Goal: Complete application form

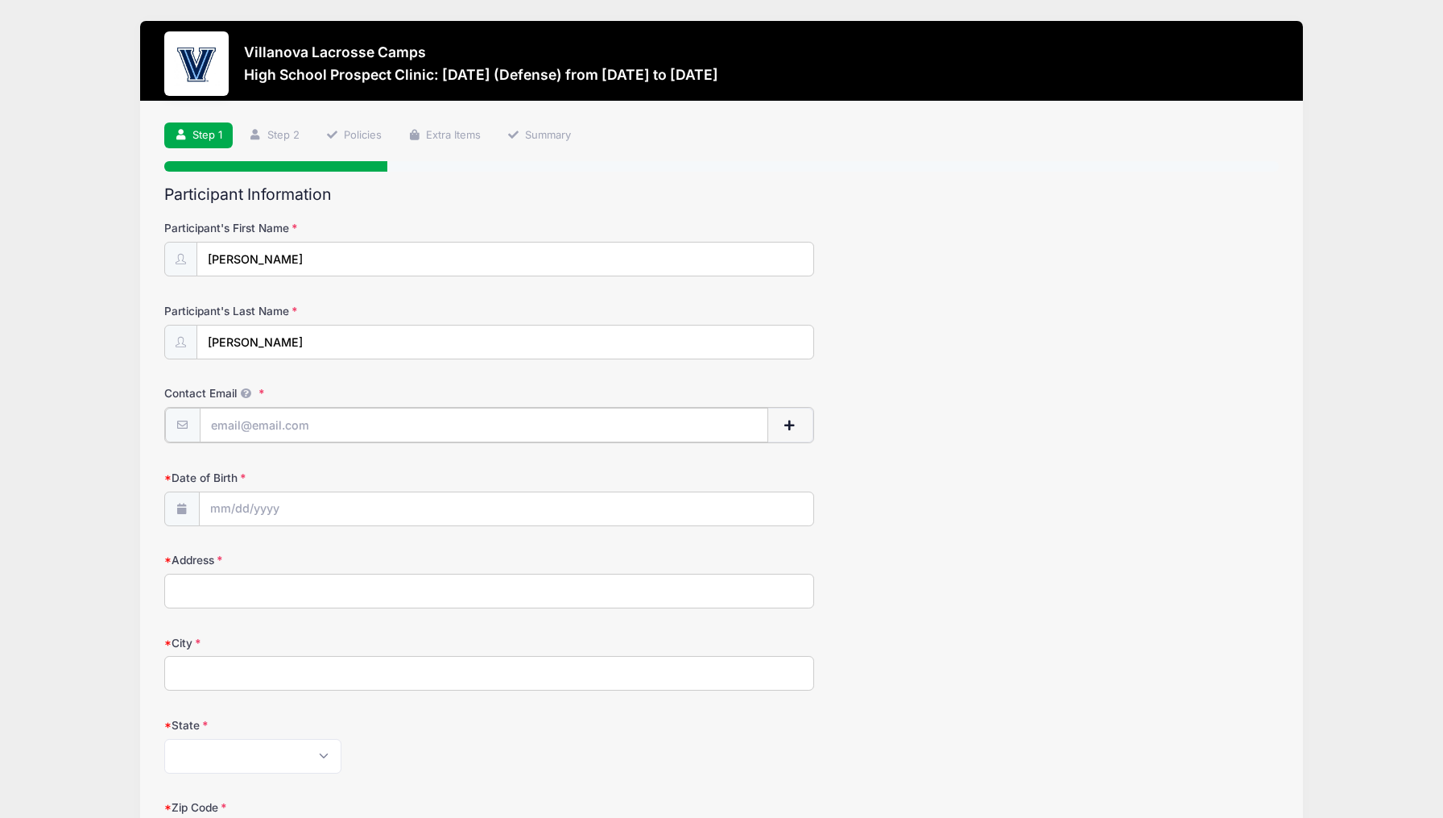
click at [382, 412] on input "Contact Email" at bounding box center [484, 425] width 569 height 35
type input "[PERSON_NAME][EMAIL_ADDRESS][PERSON_NAME][DOMAIN_NAME]"
click at [351, 502] on input "Date of Birth" at bounding box center [507, 508] width 615 height 35
click at [221, 503] on input "Date of Birth" at bounding box center [507, 508] width 615 height 35
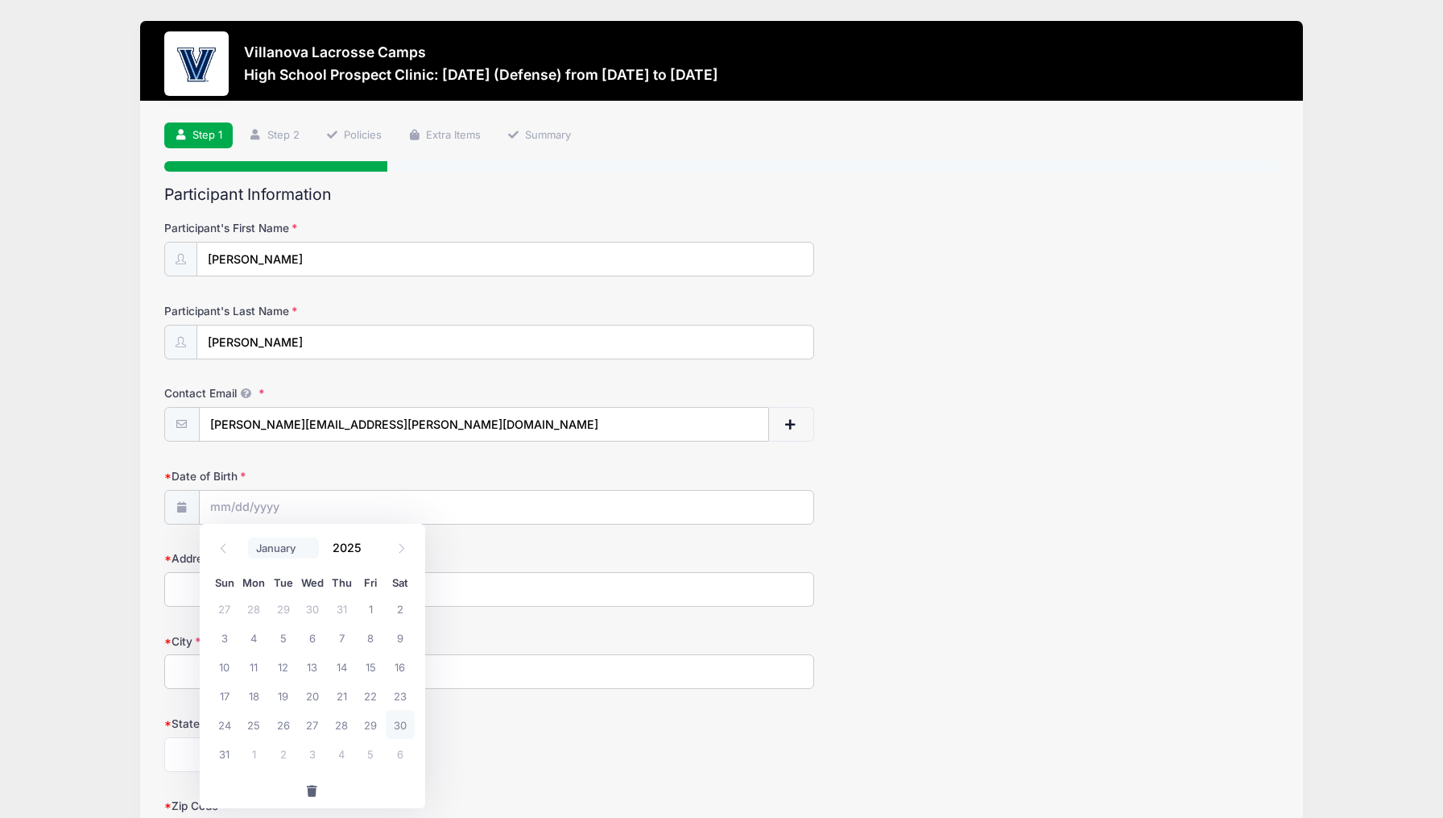
select select "9"
click at [284, 663] on span "14" at bounding box center [282, 666] width 29 height 29
type input "[DATE]"
click at [287, 502] on input "[DATE]" at bounding box center [507, 508] width 615 height 35
click at [339, 549] on input "2025" at bounding box center [351, 547] width 52 height 24
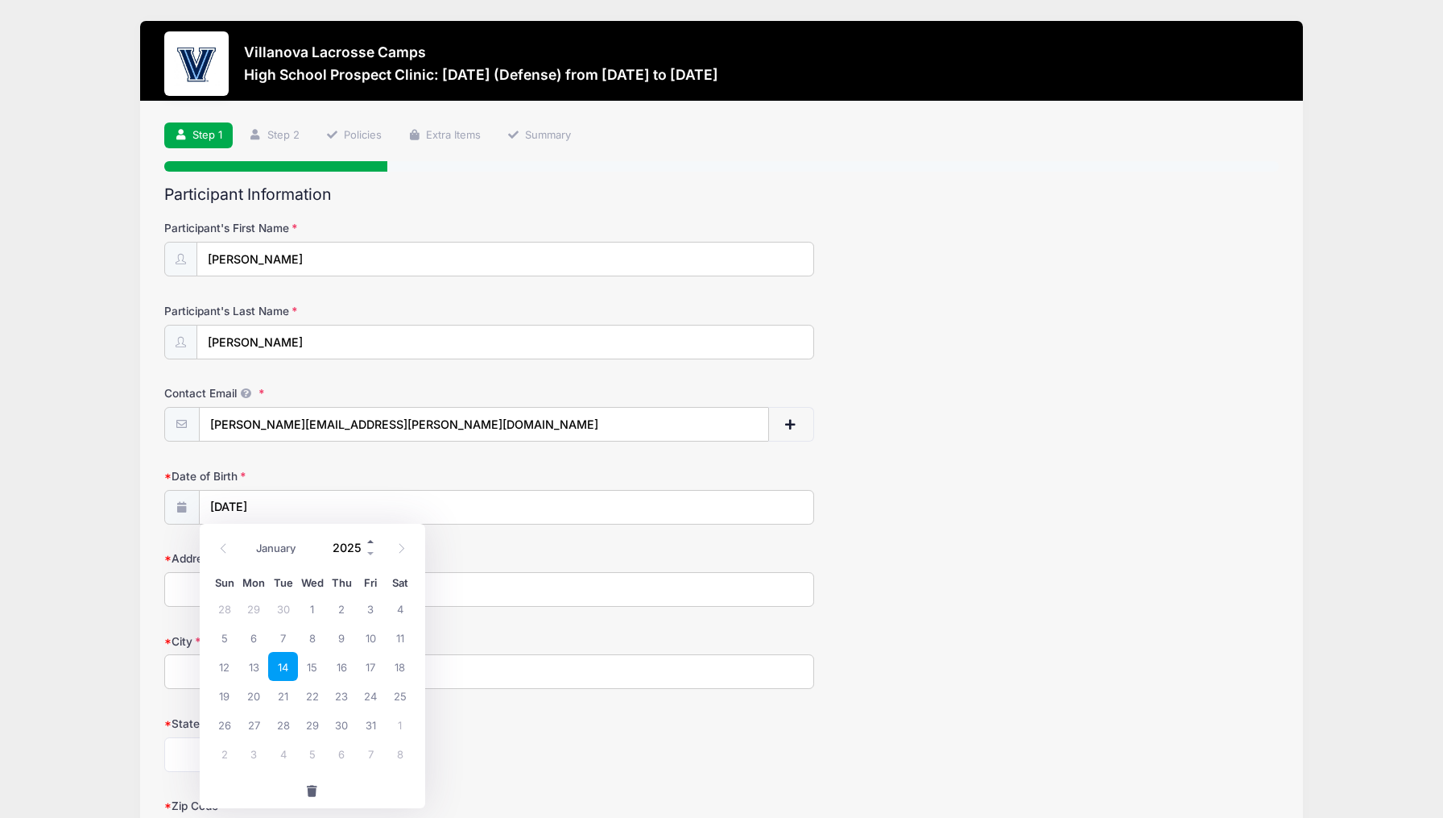
click at [368, 540] on span at bounding box center [371, 541] width 11 height 12
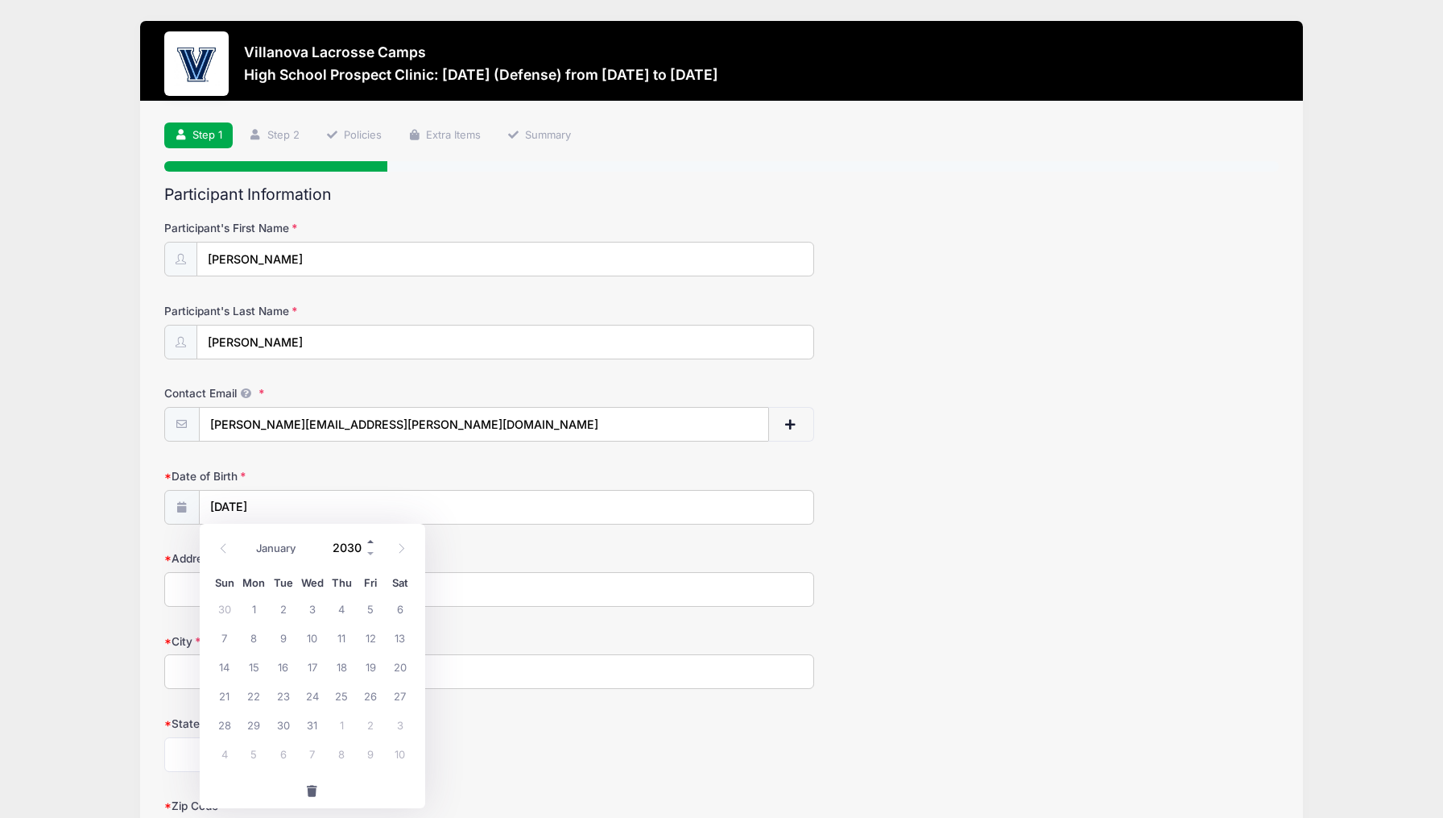
click at [368, 540] on span at bounding box center [371, 541] width 11 height 12
click at [369, 549] on span at bounding box center [371, 553] width 11 height 12
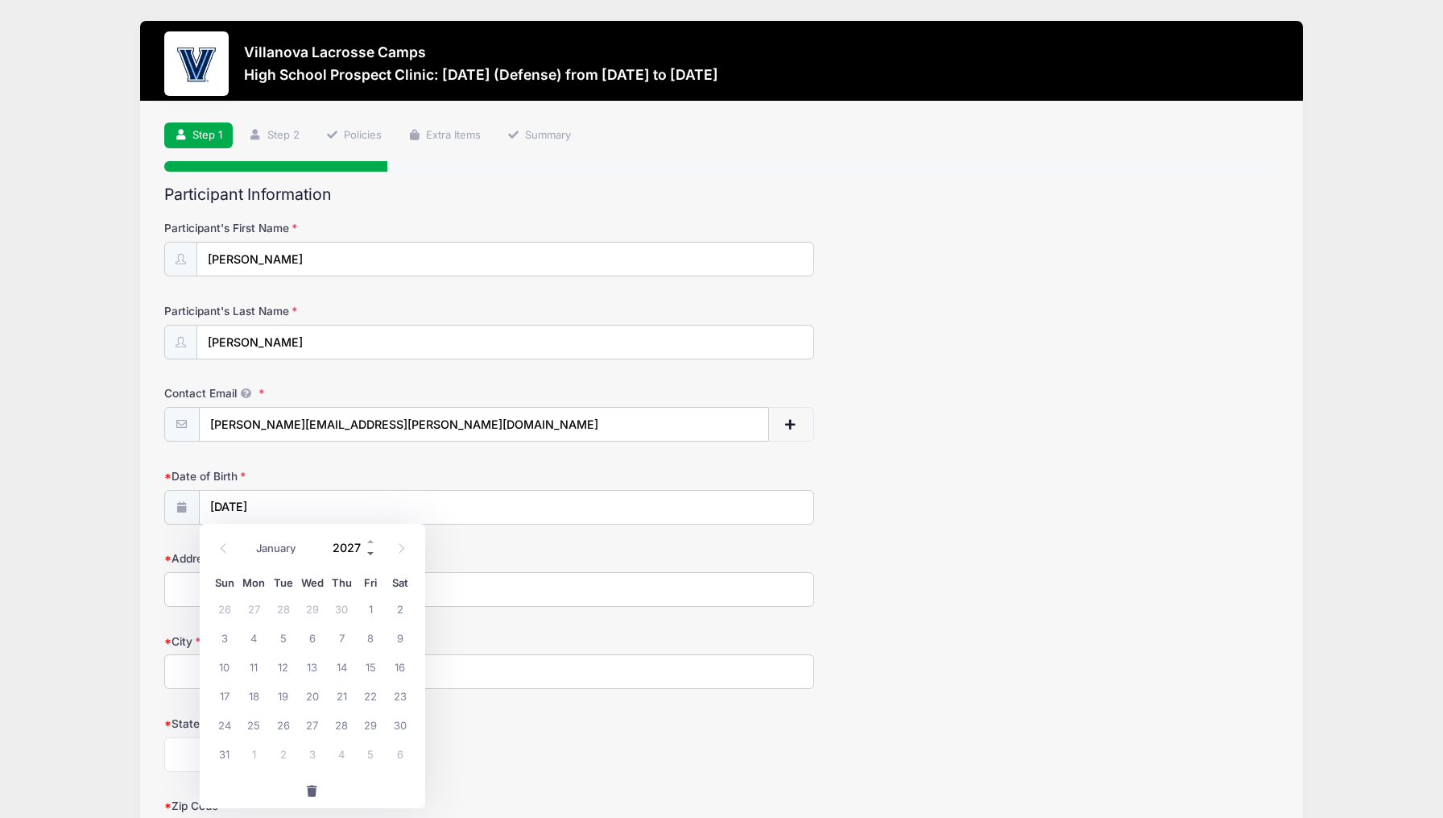
click at [369, 549] on span at bounding box center [371, 553] width 11 height 12
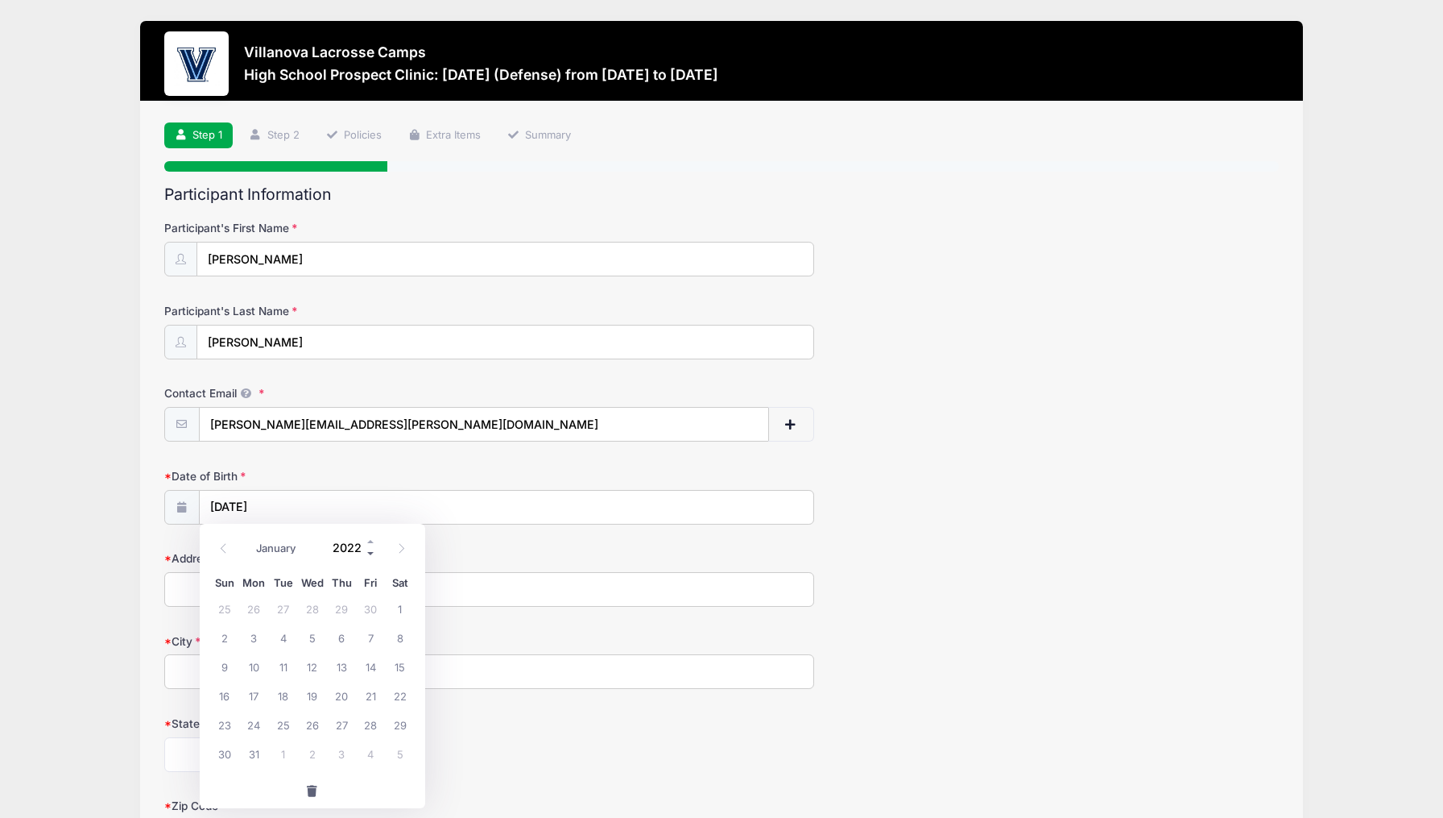
click at [369, 549] on span at bounding box center [371, 553] width 11 height 12
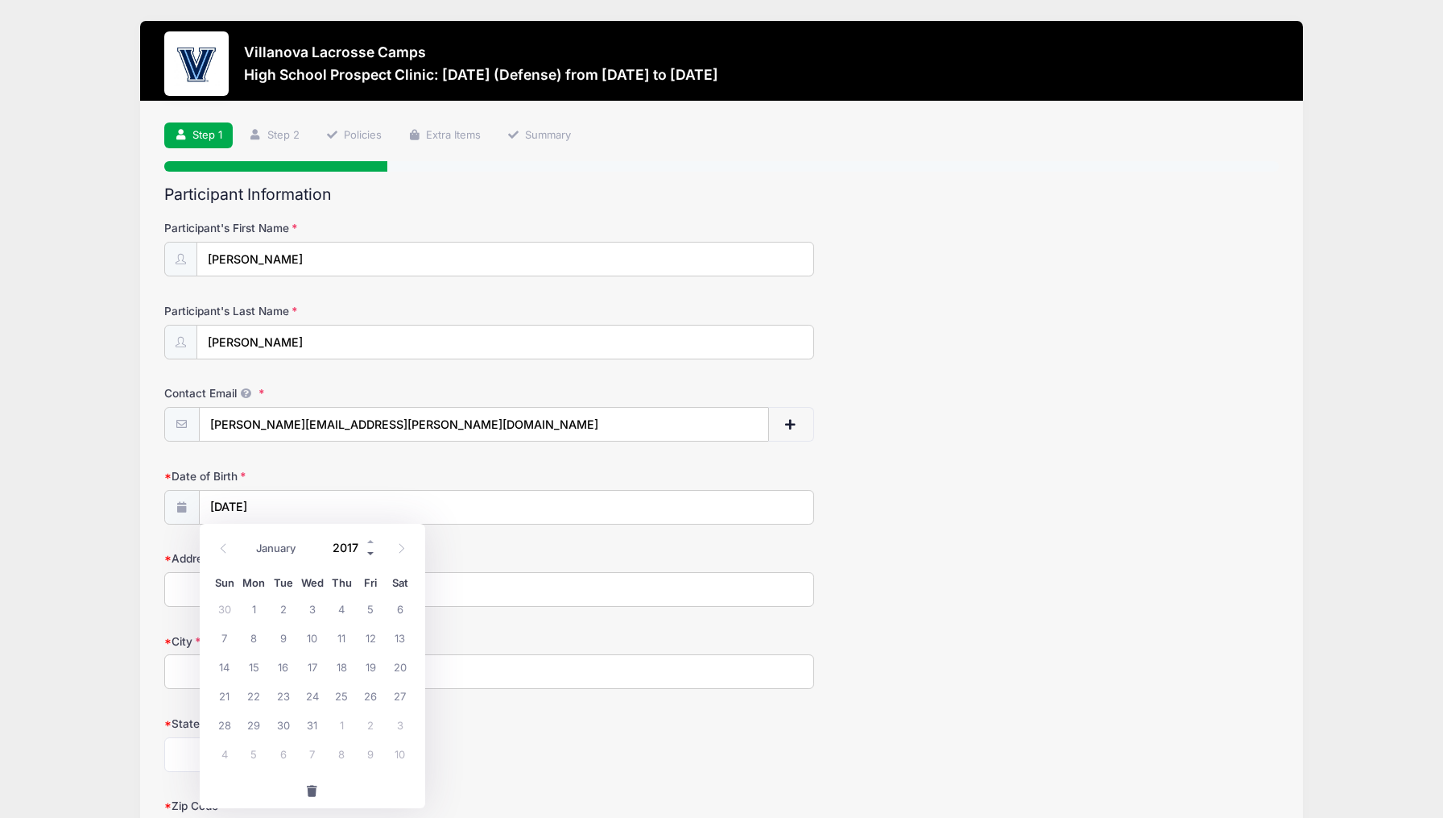
click at [369, 549] on span at bounding box center [371, 553] width 11 height 12
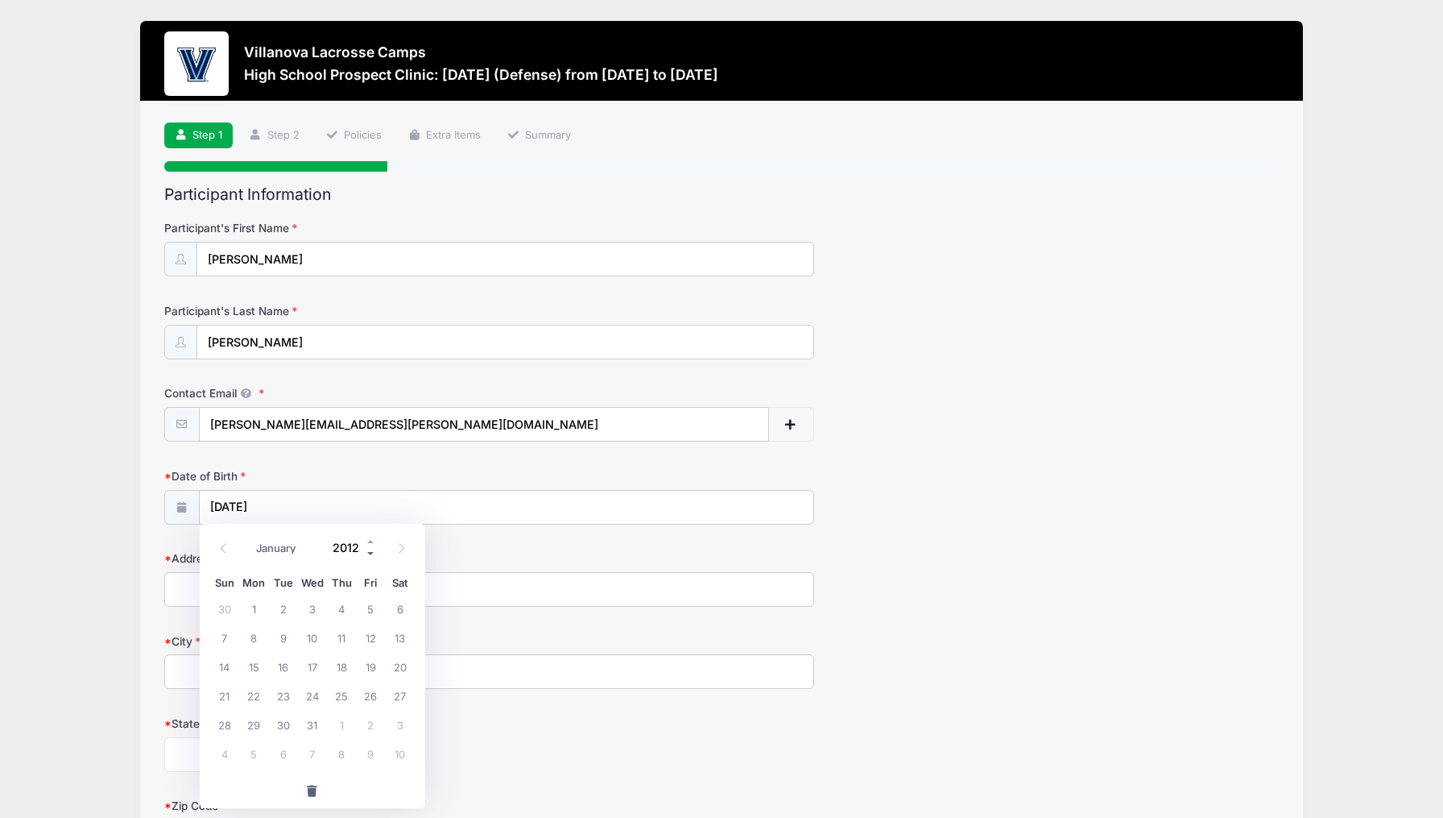
click at [369, 549] on span at bounding box center [371, 553] width 11 height 12
click at [486, 483] on div "Date of Birth [DATE]" at bounding box center [722, 496] width 1116 height 56
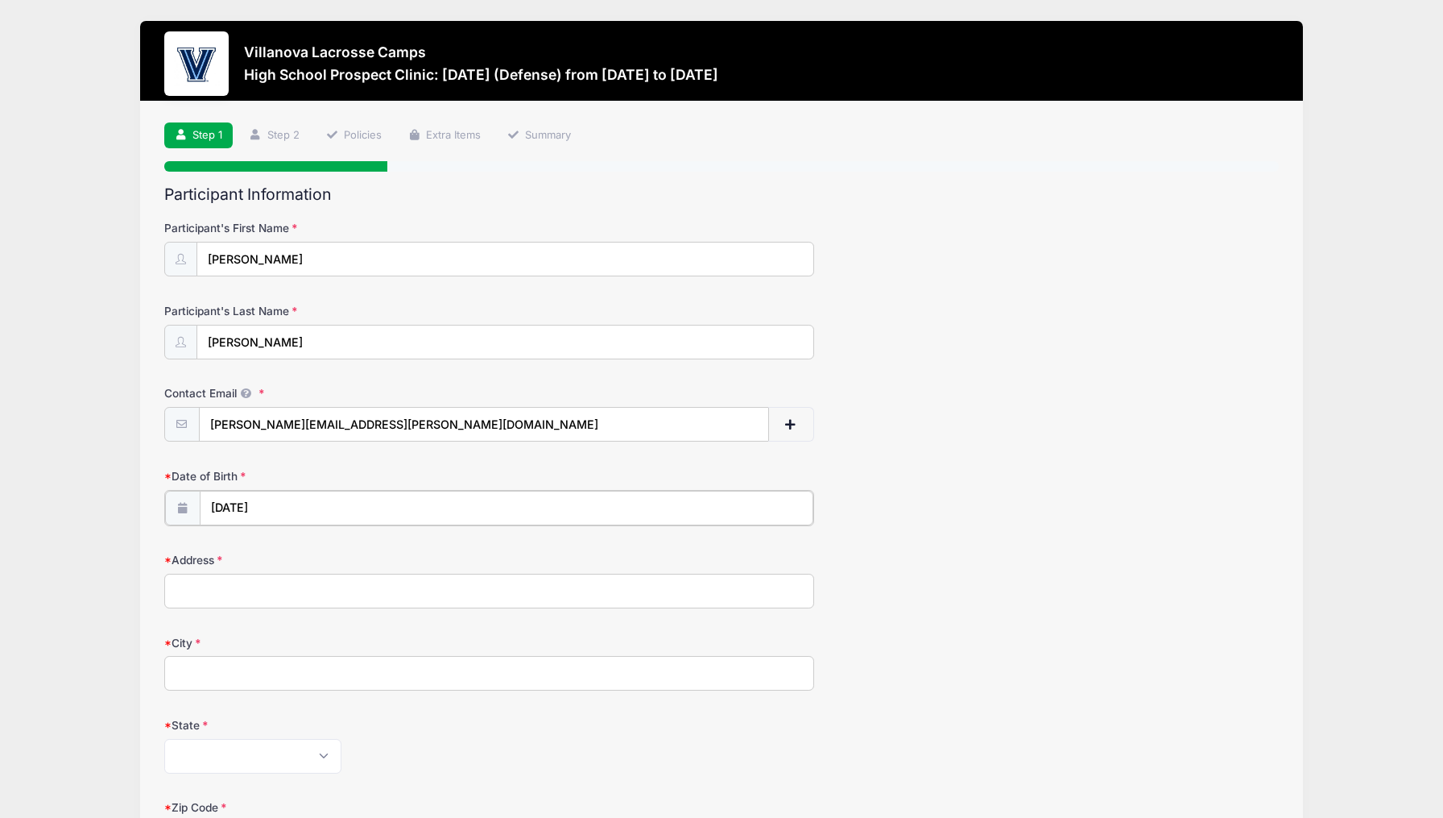
click at [337, 504] on input "[DATE]" at bounding box center [507, 508] width 615 height 35
click at [366, 549] on span at bounding box center [371, 553] width 11 height 12
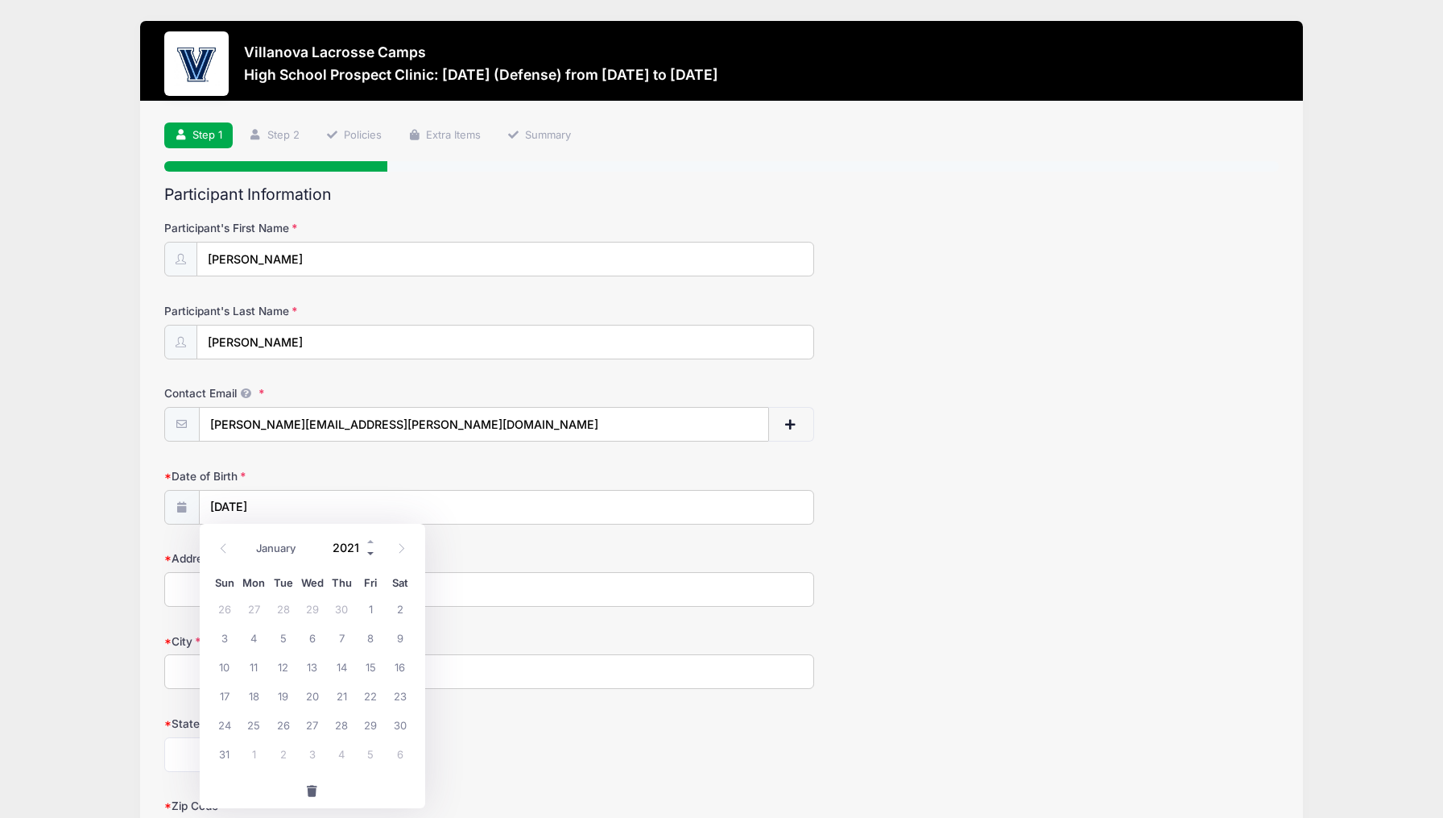
click at [366, 549] on span at bounding box center [371, 553] width 11 height 12
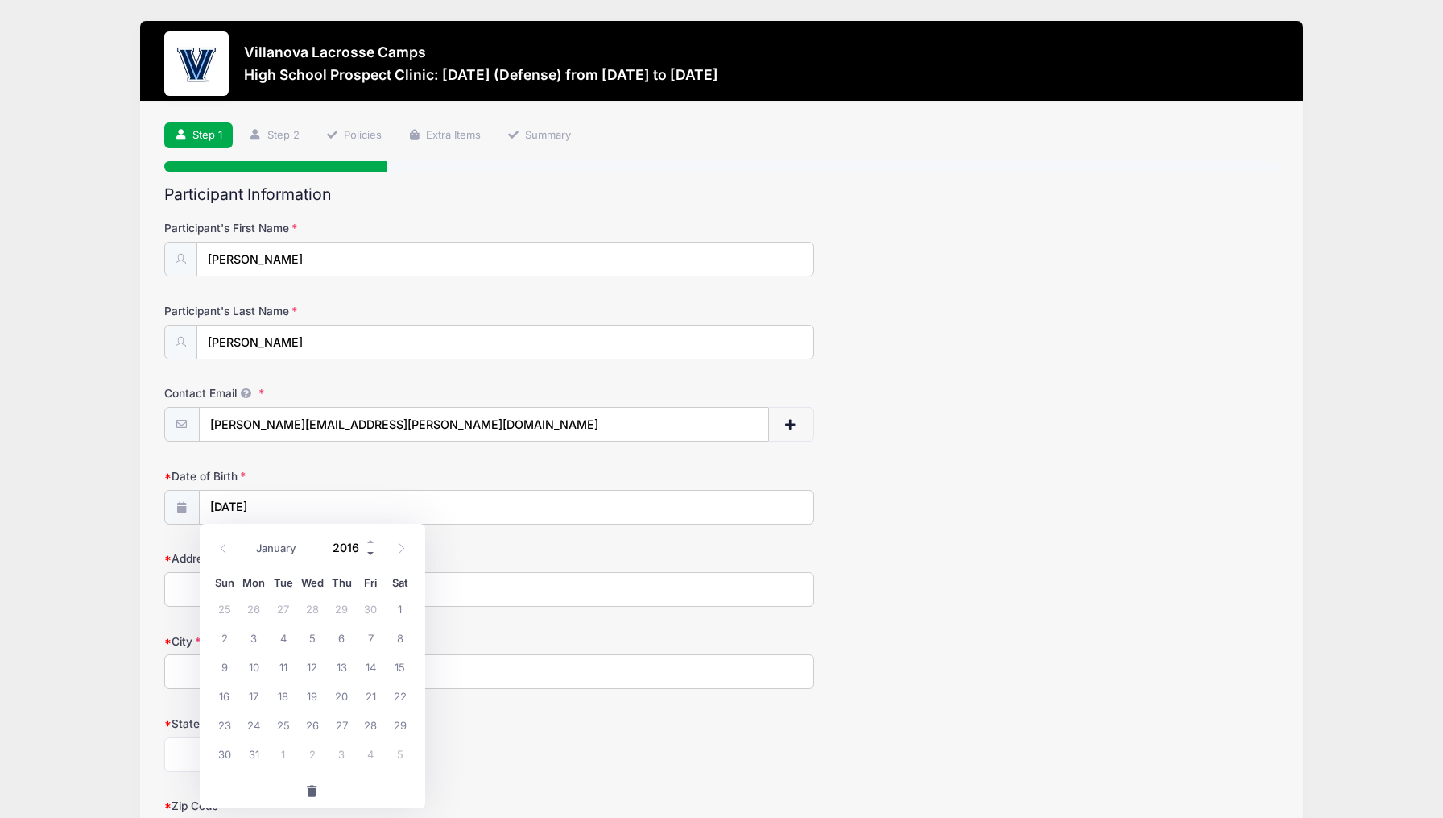
click at [366, 549] on span at bounding box center [371, 553] width 11 height 12
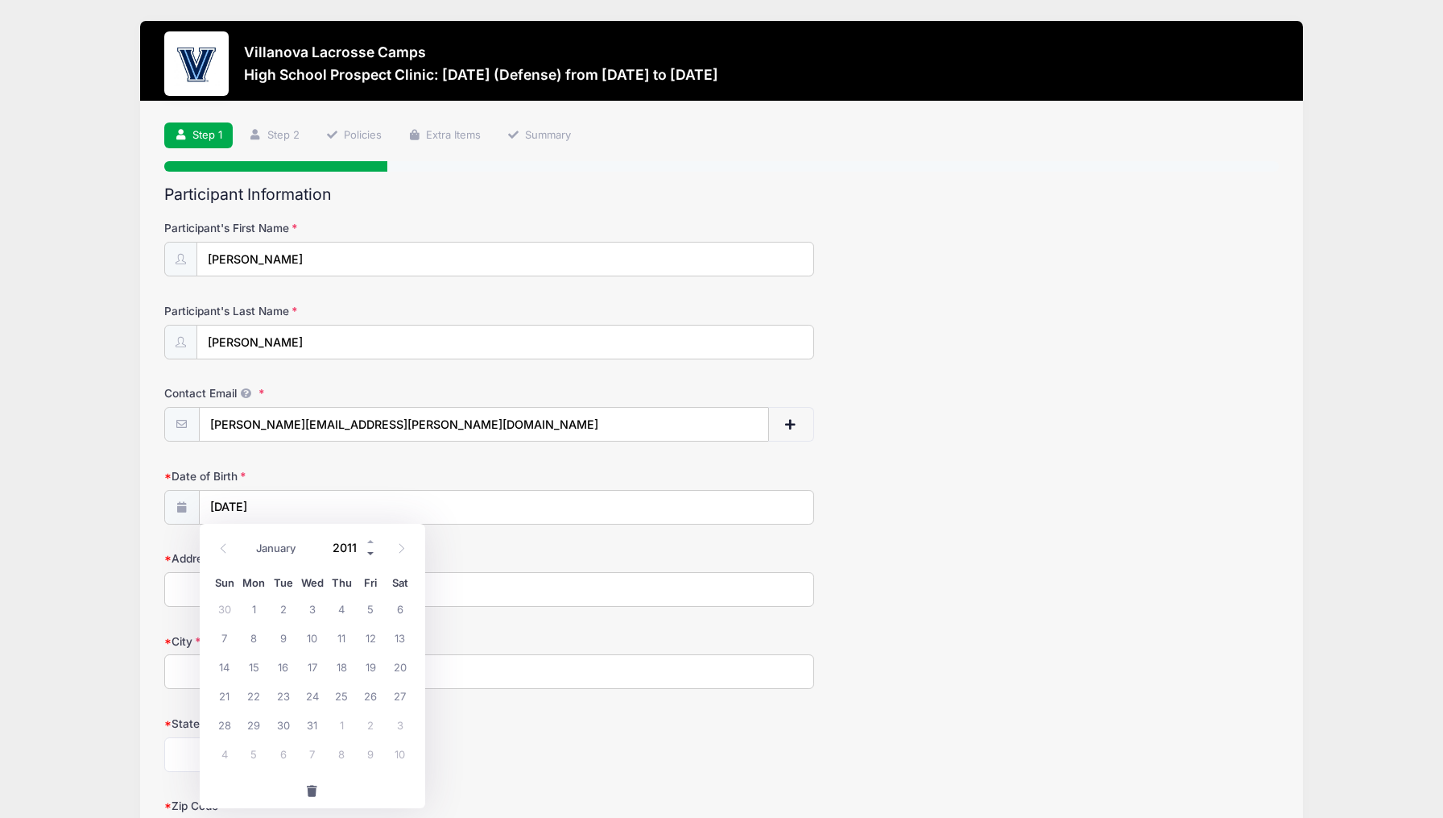
click at [366, 549] on span at bounding box center [371, 553] width 11 height 12
type input "2008"
click at [354, 547] on input "2008" at bounding box center [351, 547] width 52 height 24
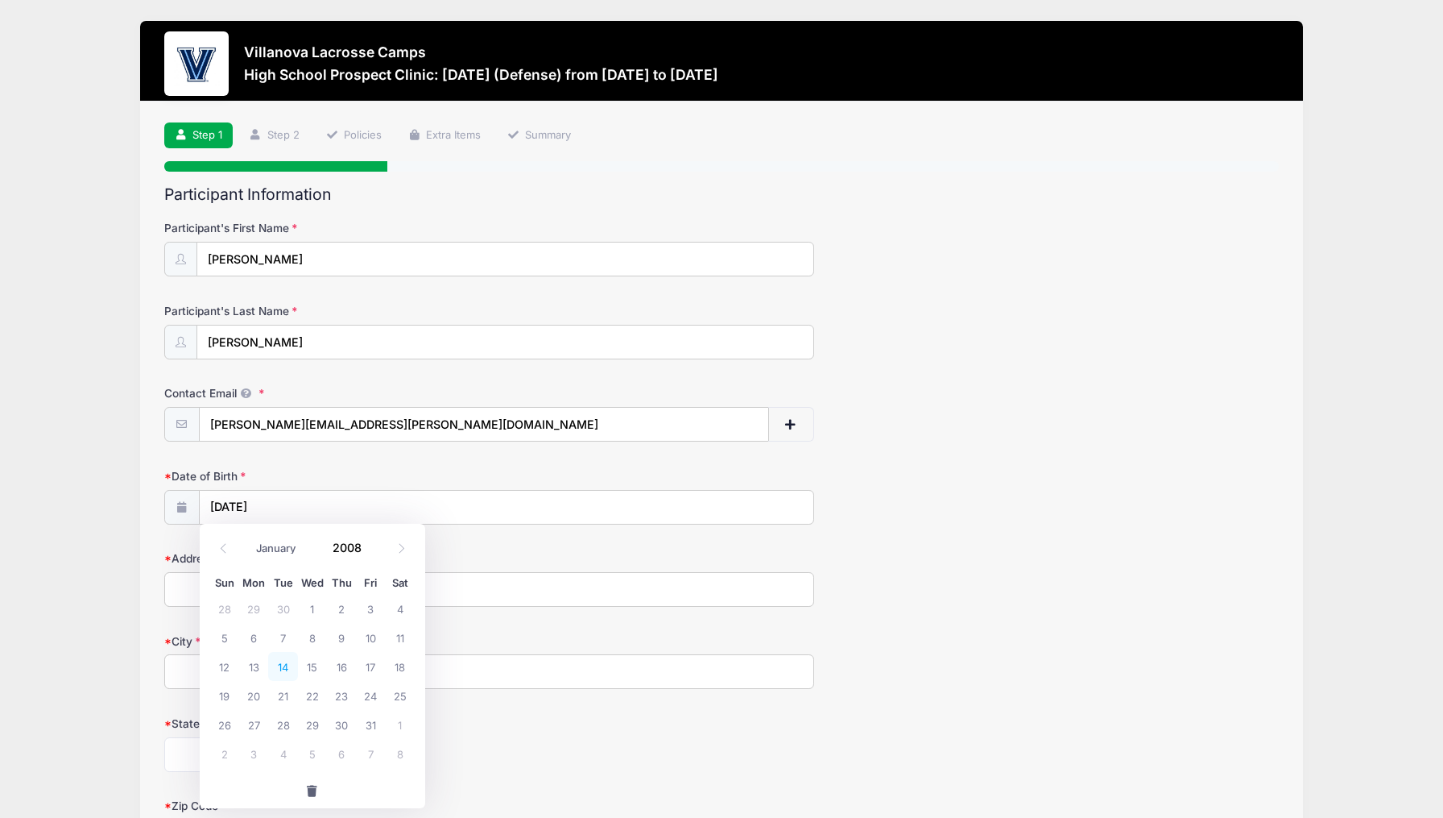
click at [292, 667] on span "14" at bounding box center [282, 666] width 29 height 29
type input "[DATE]"
click at [234, 583] on input "Address" at bounding box center [489, 589] width 651 height 35
type input "[STREET_ADDRESS][PERSON_NAME]"
type input "Blue Bell"
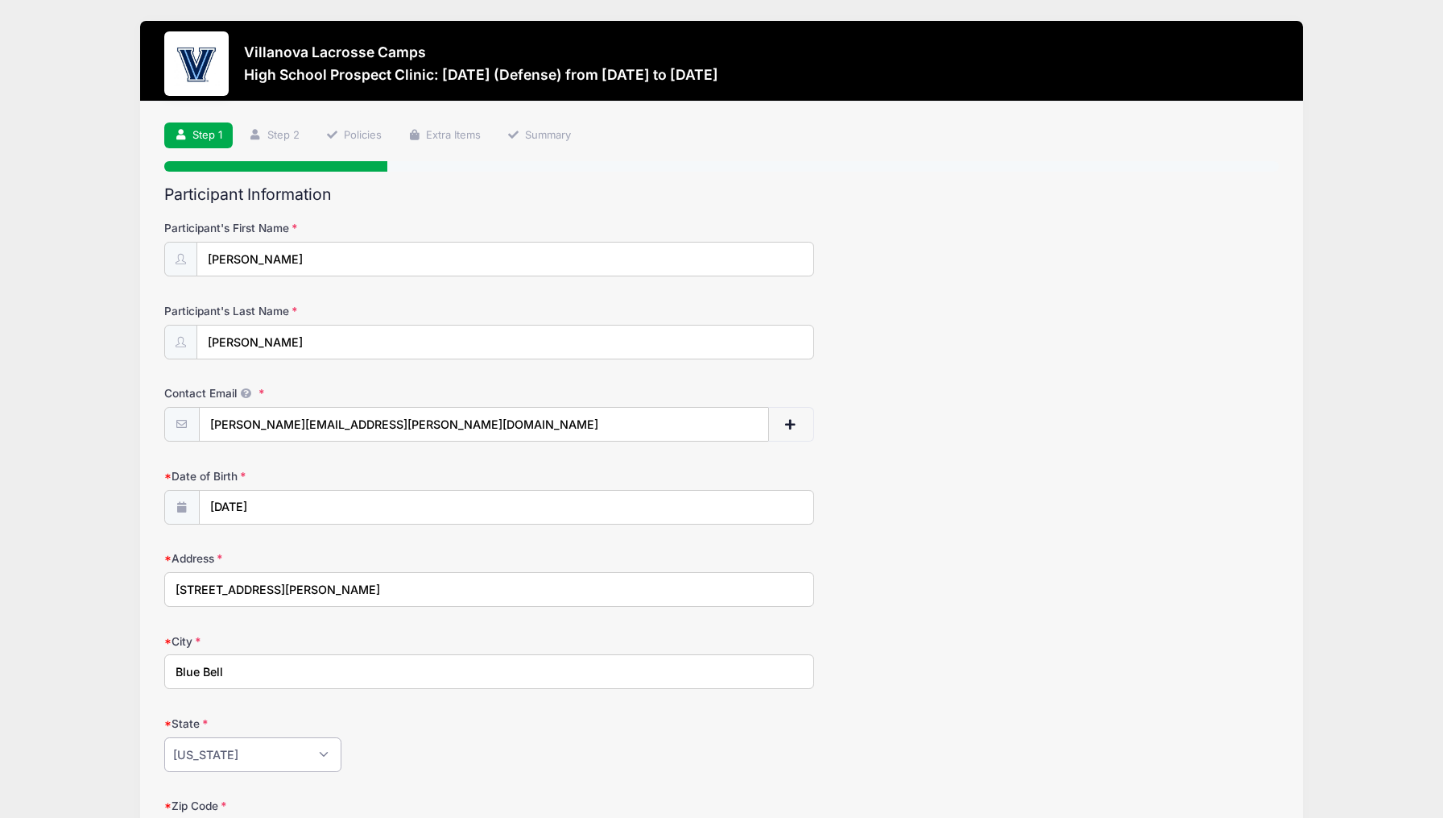
select select "PA"
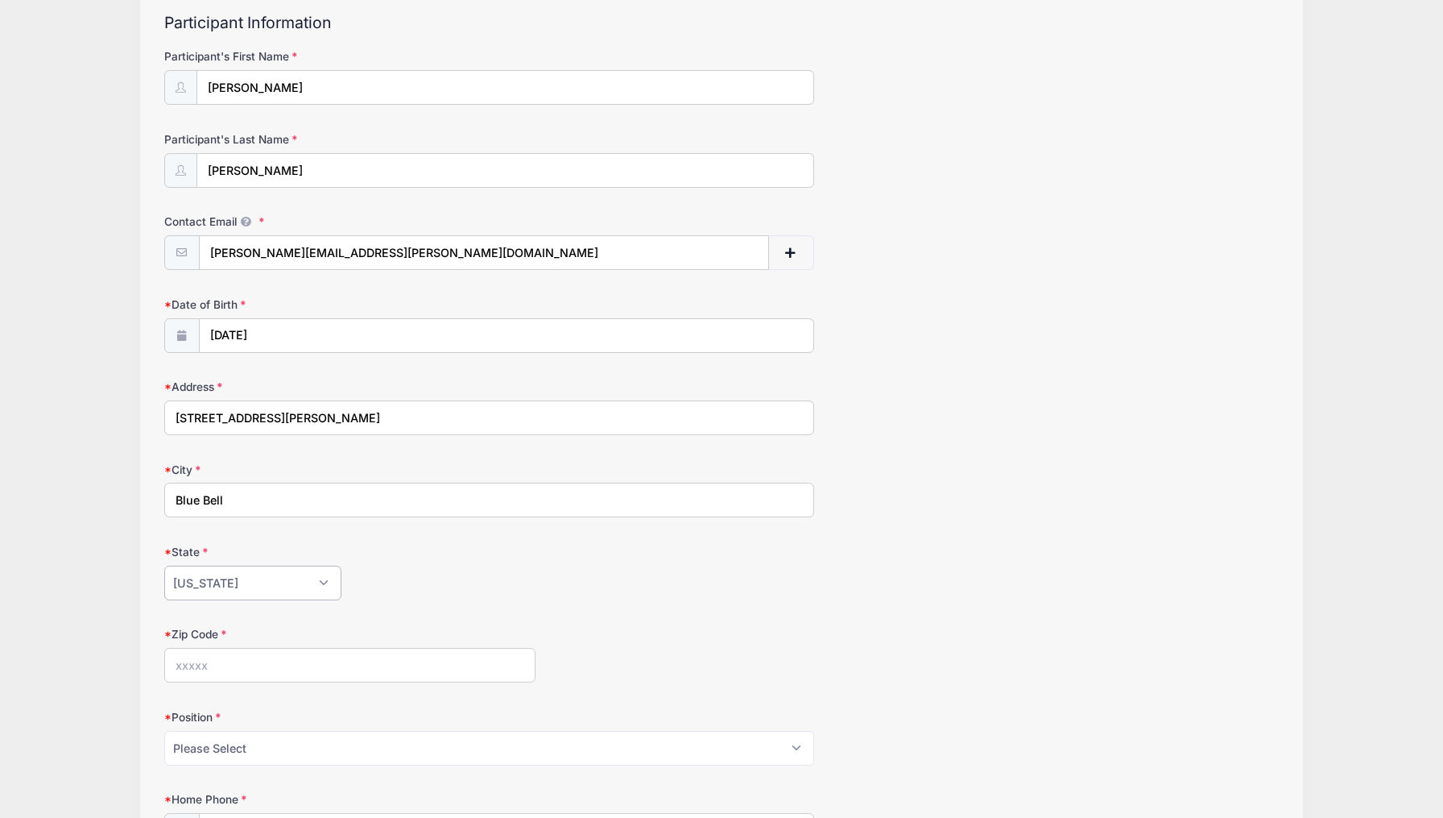
scroll to position [201, 0]
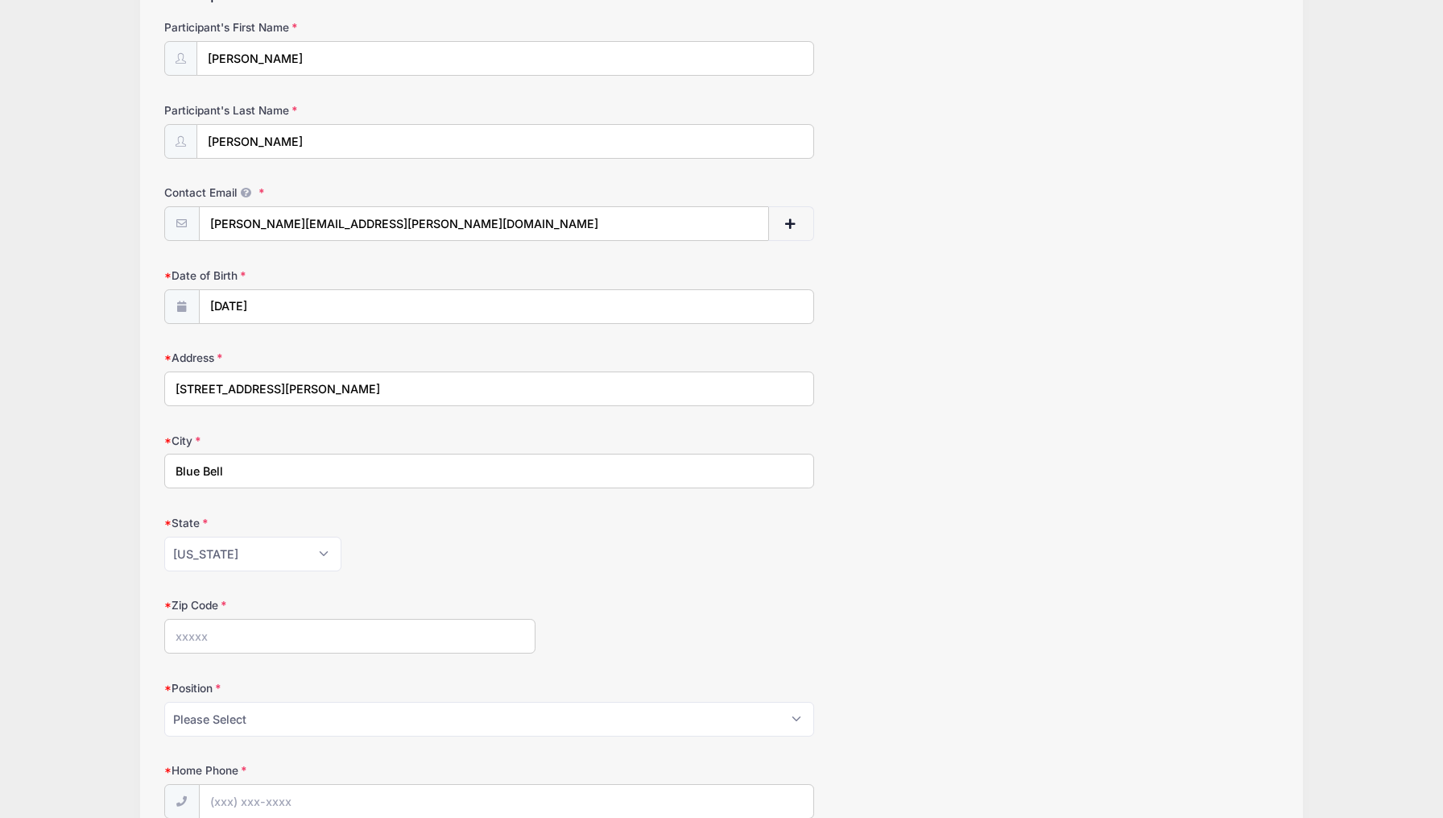
click at [253, 644] on input "Zip Code" at bounding box center [350, 636] width 372 height 35
type input "19422"
select select "Defense"
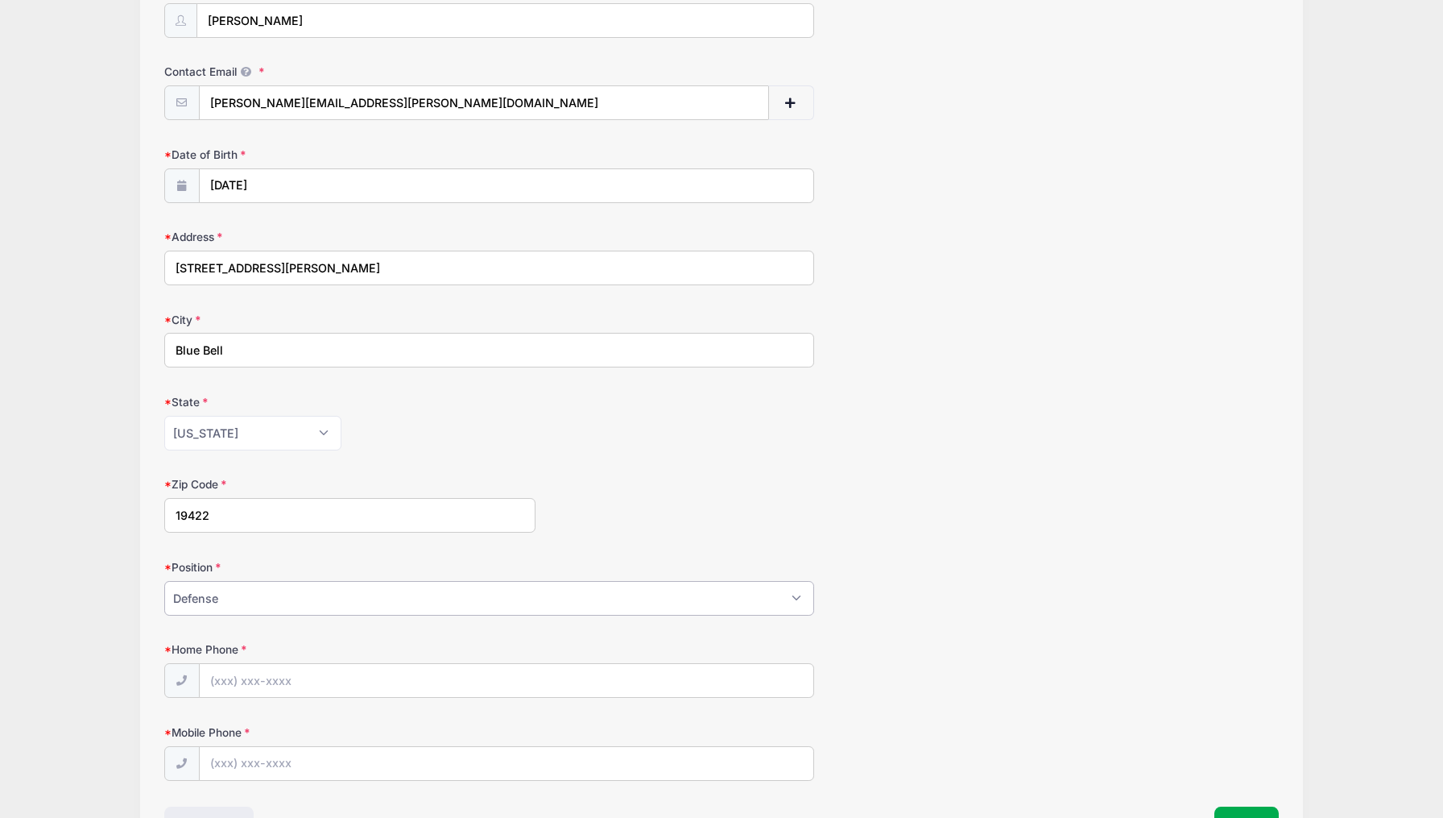
scroll to position [357, 0]
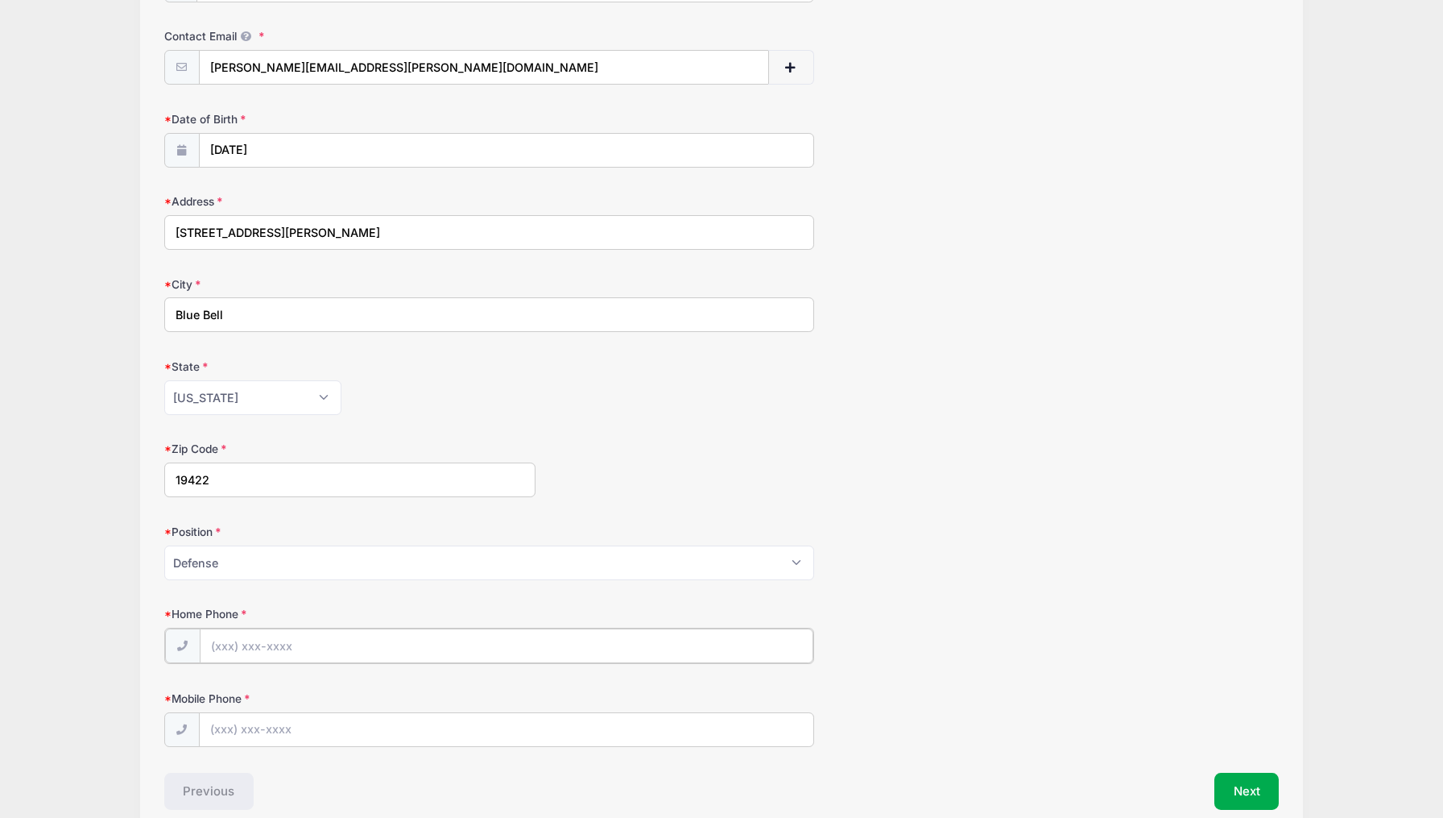
click at [246, 640] on input "Home Phone" at bounding box center [507, 645] width 615 height 35
type input "[PHONE_NUMBER]"
click at [223, 719] on input "Mobile Phone" at bounding box center [507, 728] width 615 height 35
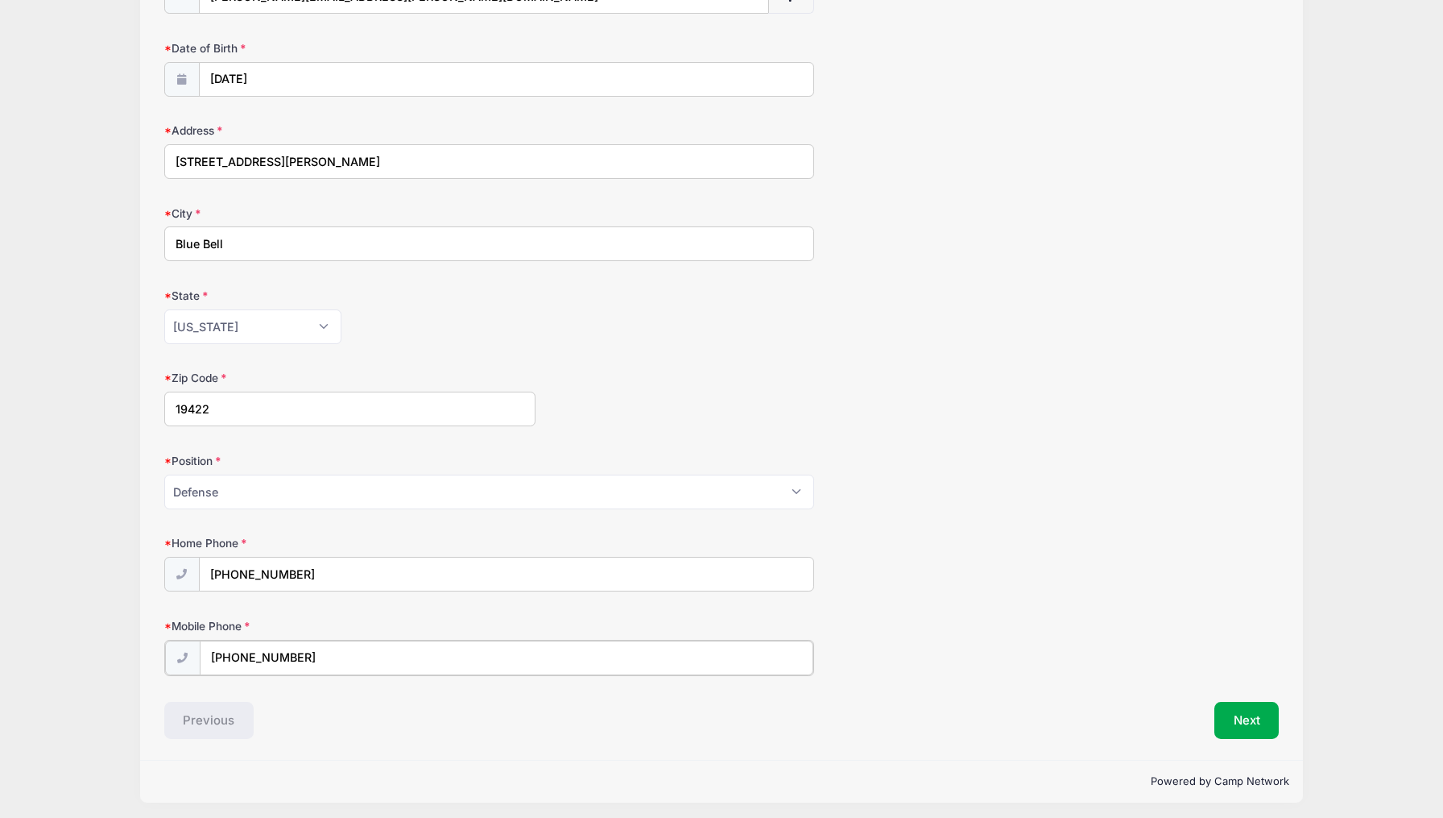
scroll to position [427, 0]
type input "[PHONE_NUMBER]"
click at [1235, 730] on button "Next" at bounding box center [1247, 720] width 65 height 37
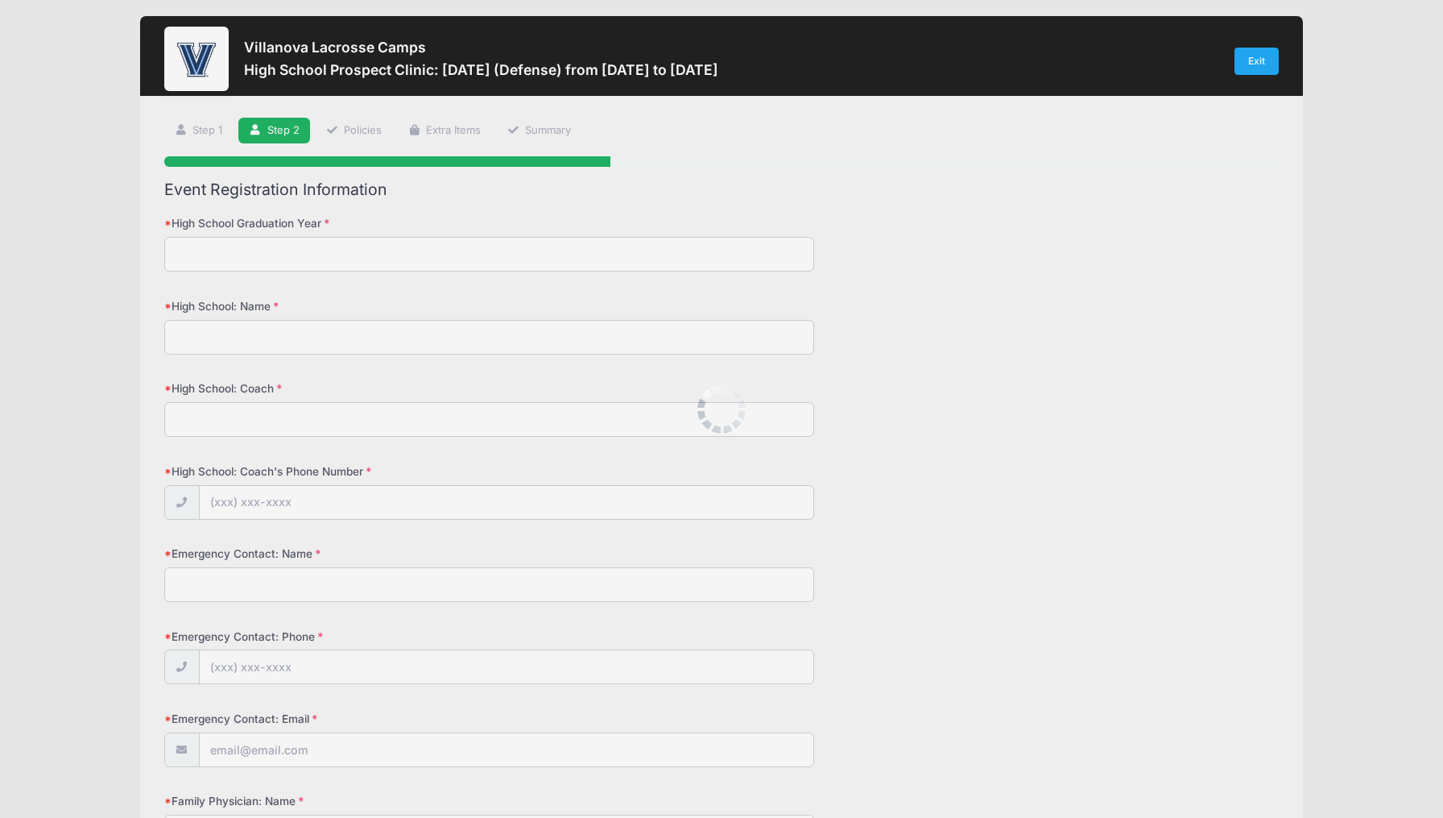
scroll to position [0, 0]
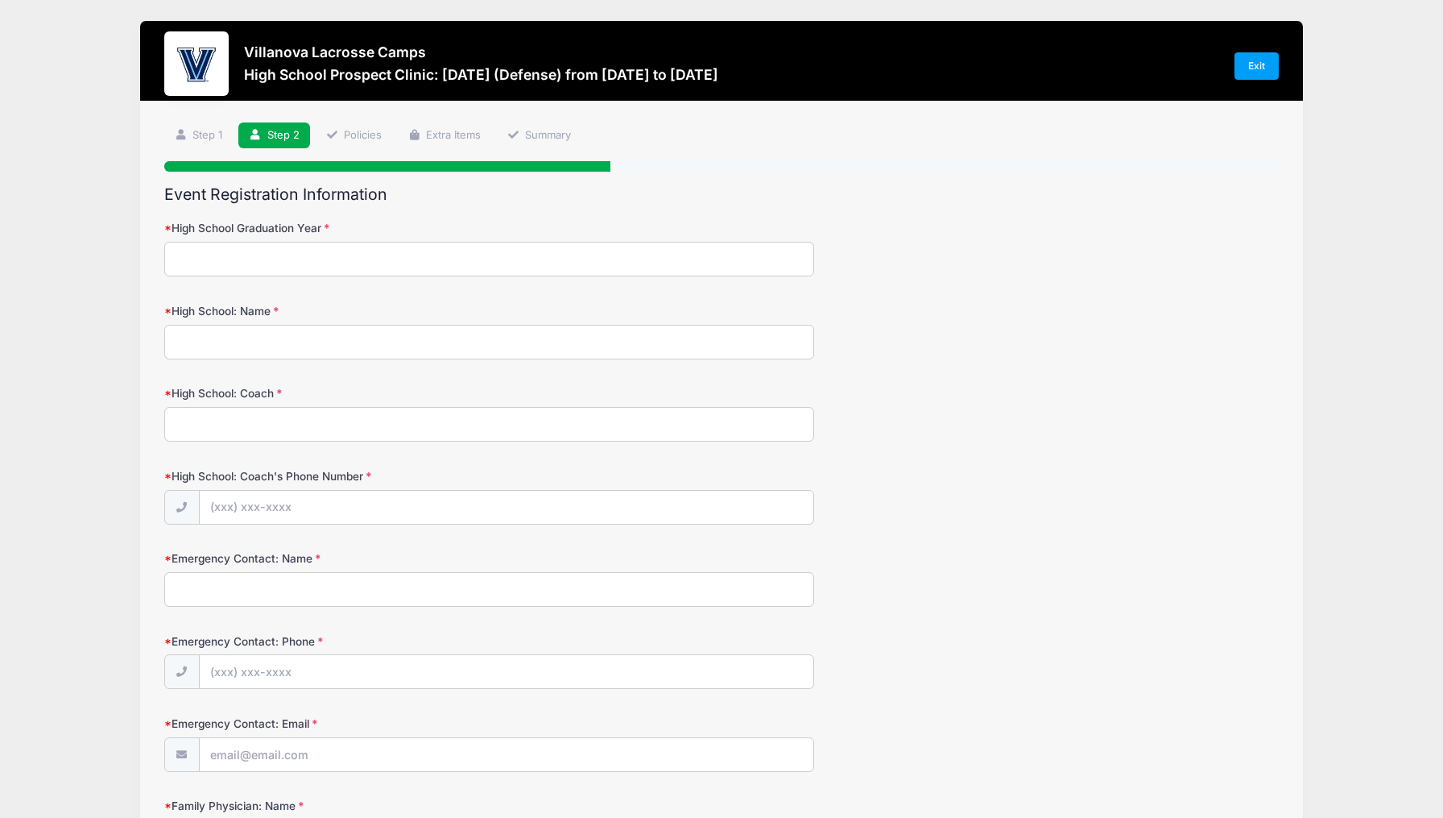
click at [346, 259] on input "High School Graduation Year" at bounding box center [489, 259] width 651 height 35
type input "2028"
type input "[GEOGRAPHIC_DATA]"
click at [293, 427] on input "High School: Coach" at bounding box center [489, 424] width 651 height 35
type input "[PERSON_NAME]"
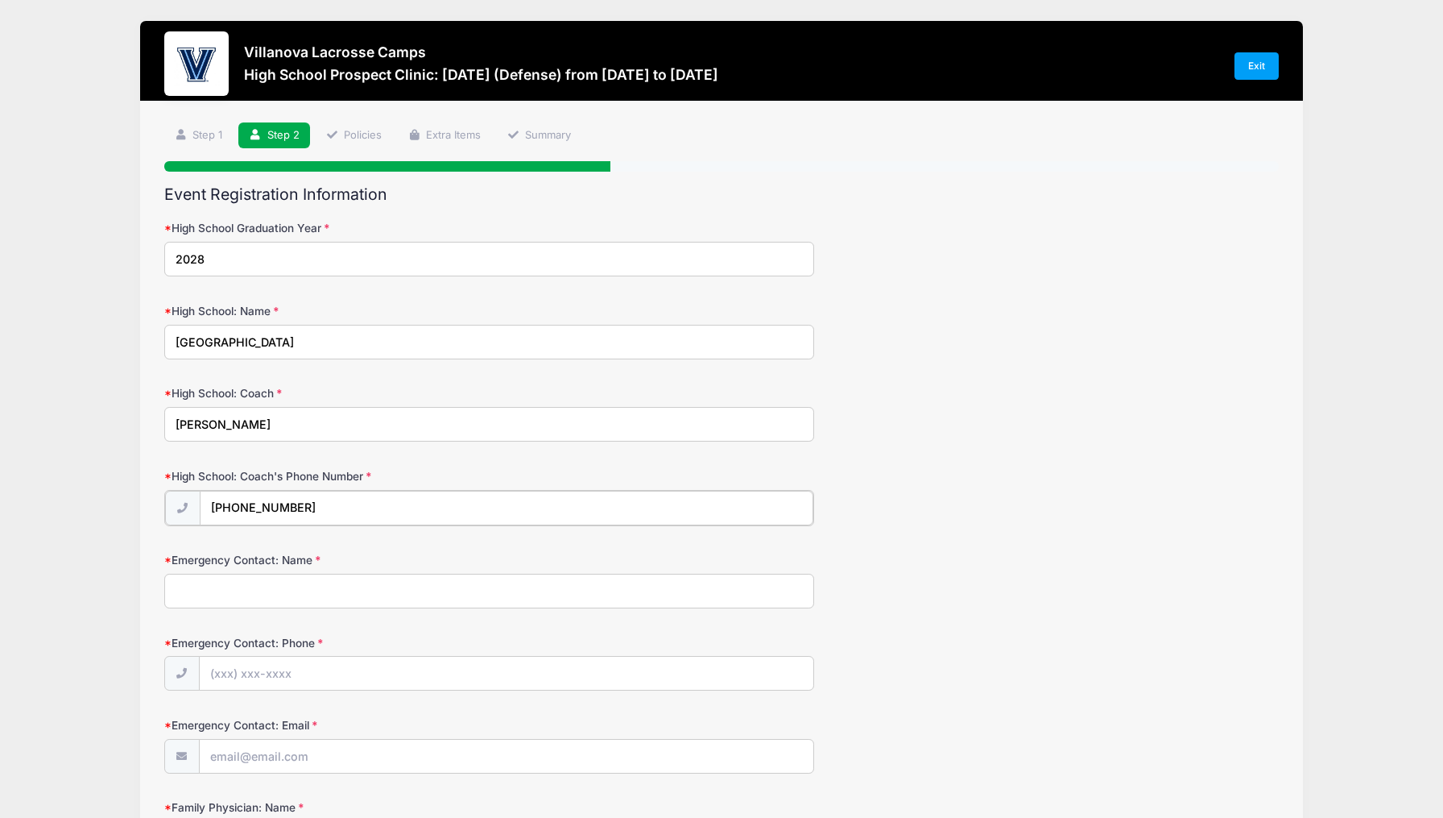
type input "[PHONE_NUMBER]"
type input "[PERSON_NAME]"
click at [303, 503] on input "[PHONE_NUMBER]" at bounding box center [507, 508] width 615 height 35
click at [525, 508] on input "[PHONE_NUMBER]" at bounding box center [507, 508] width 615 height 35
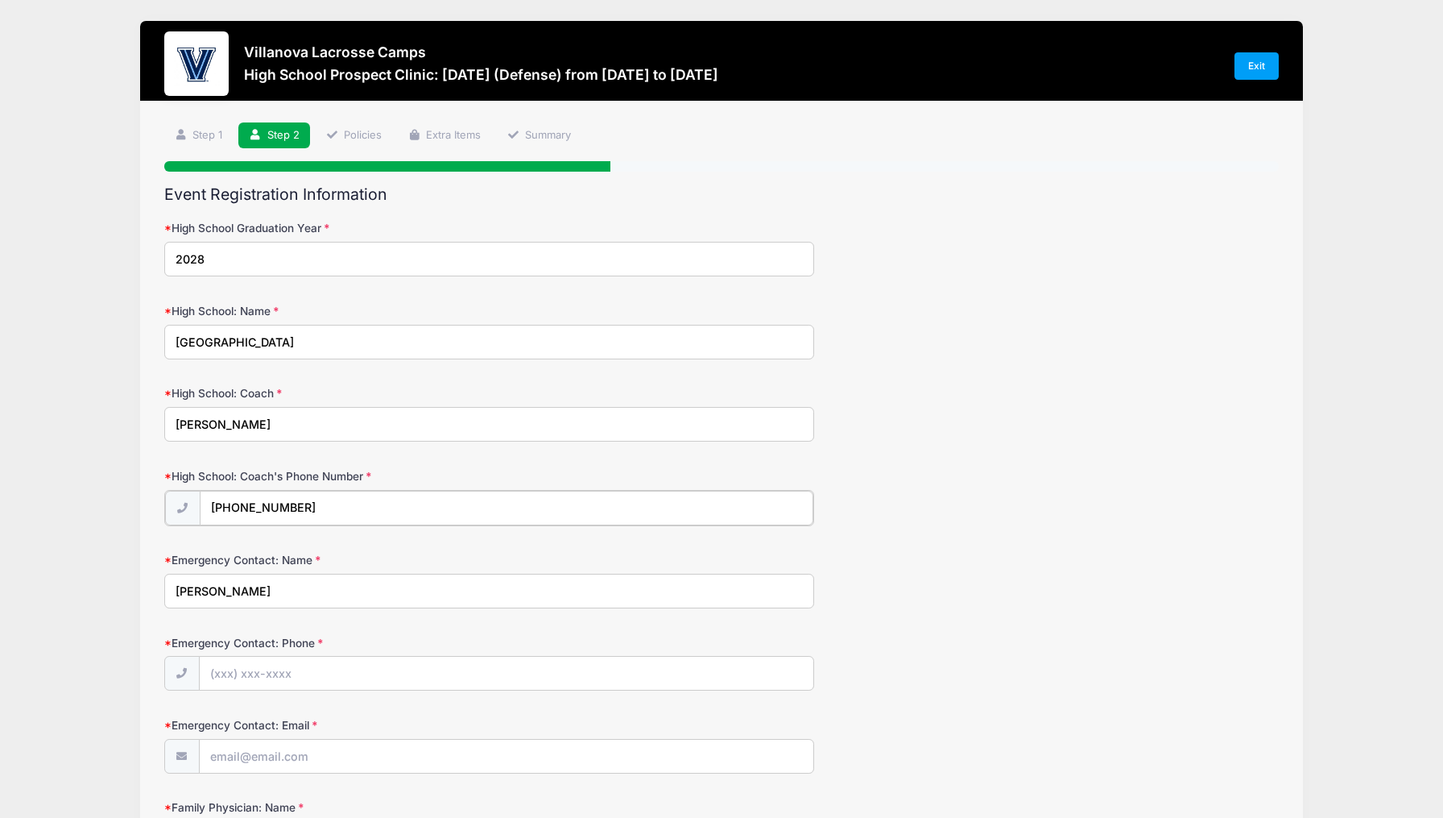
click at [525, 508] on input "[PHONE_NUMBER]" at bounding box center [507, 508] width 615 height 35
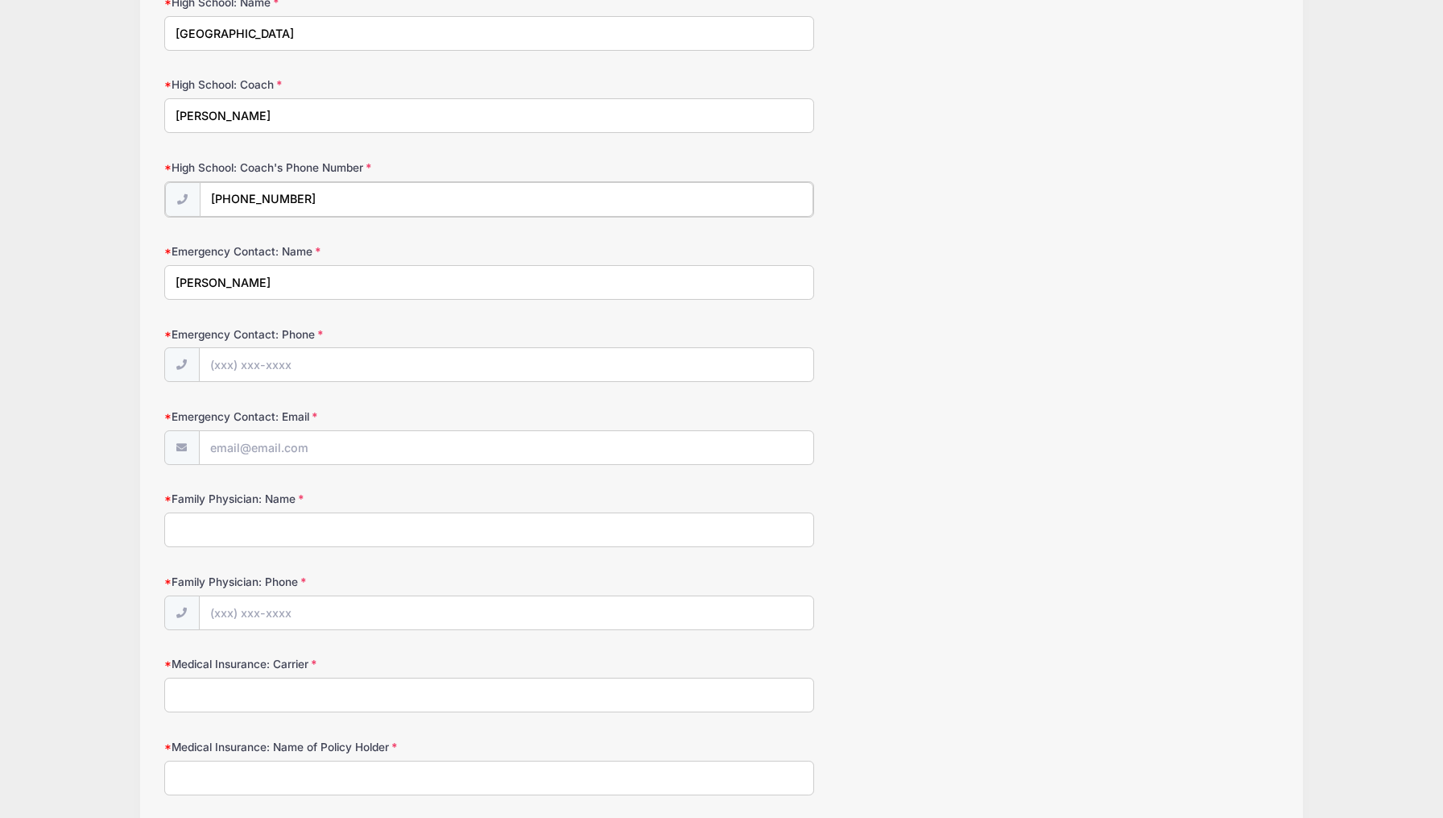
scroll to position [328, 0]
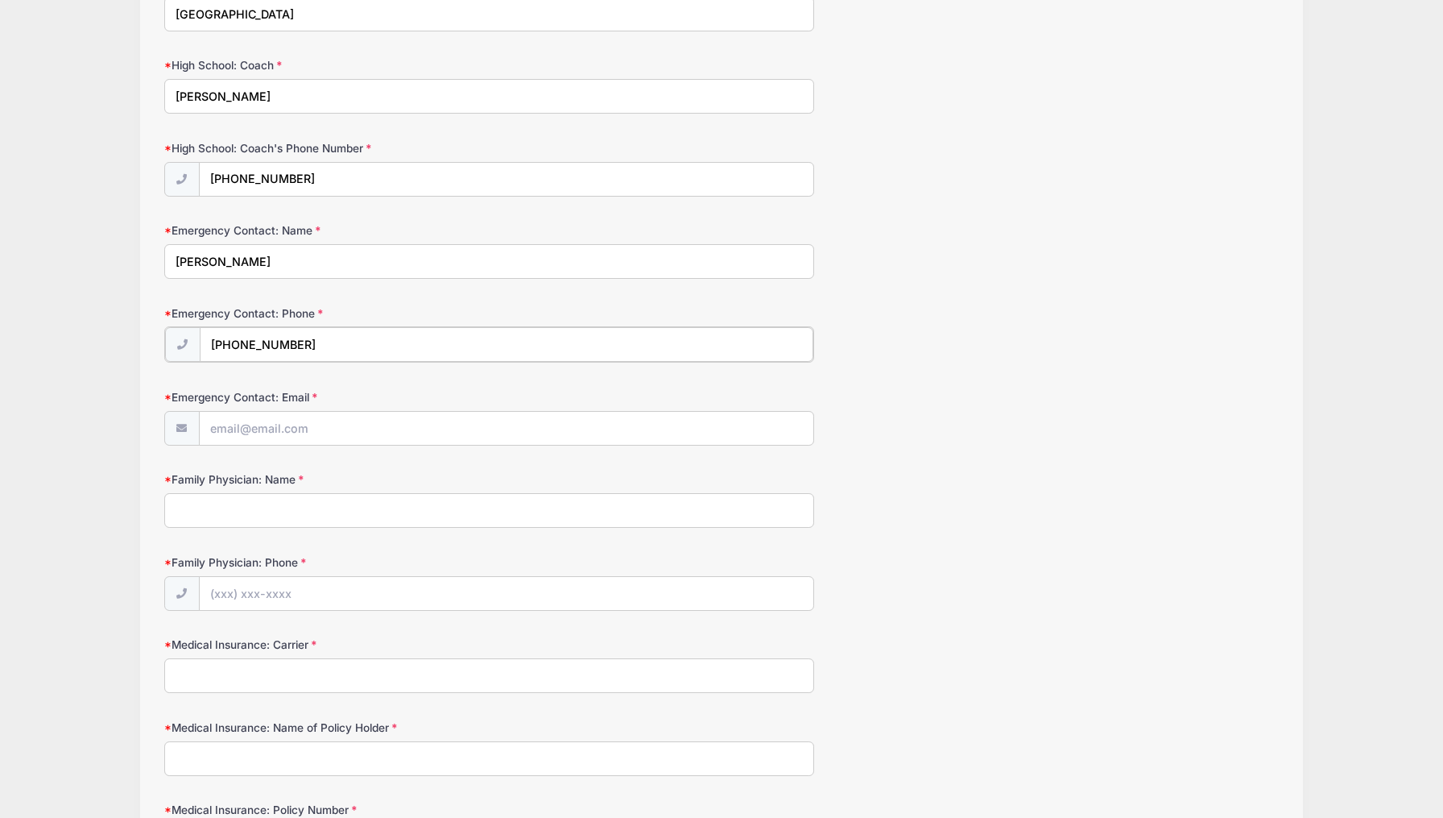
type input "[PHONE_NUMBER]"
type input "[PERSON_NAME][EMAIL_ADDRESS][PERSON_NAME][DOMAIN_NAME]"
type input "Ambler Pediatrics"
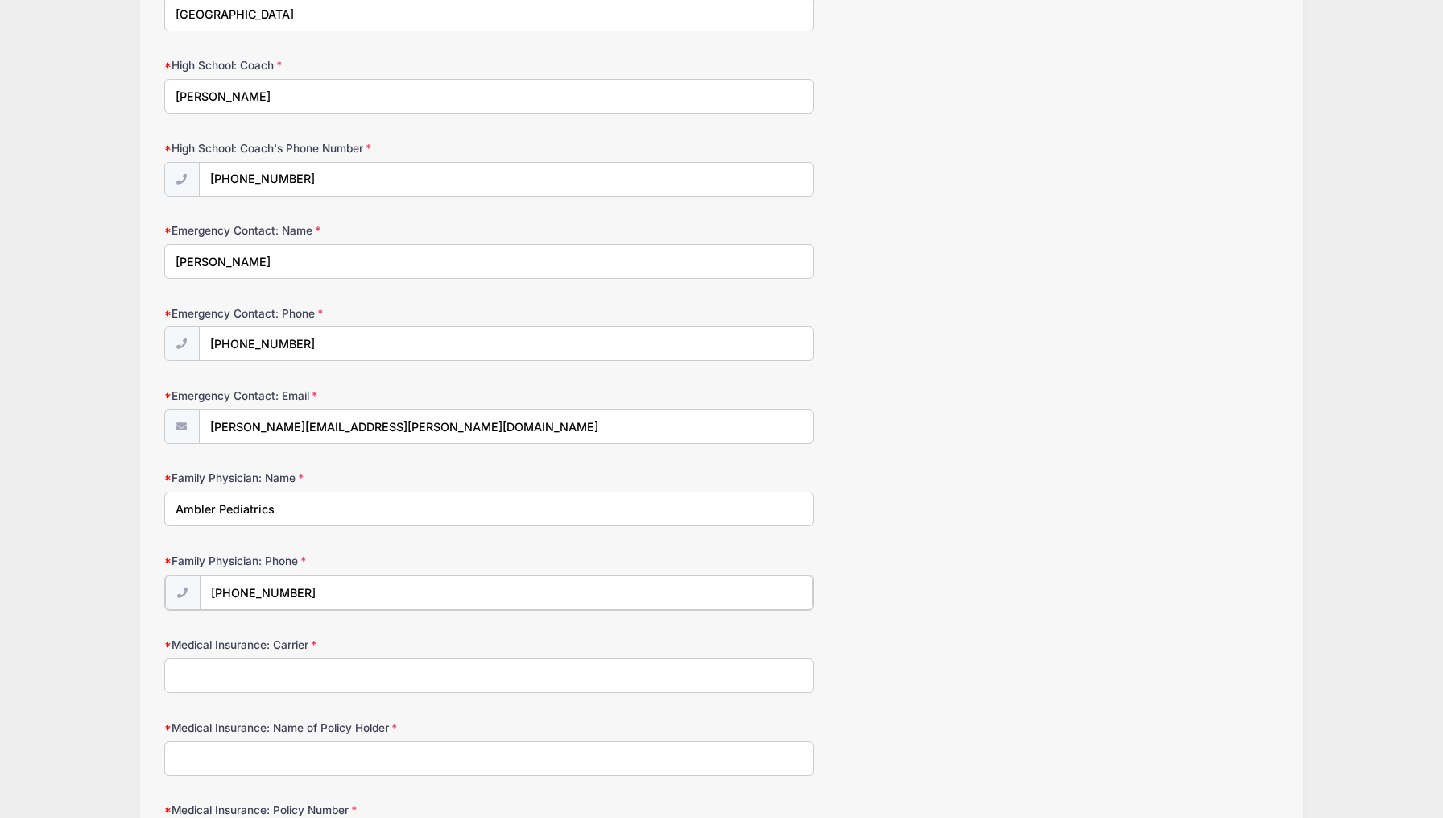
type input "[PHONE_NUMBER]"
click at [583, 638] on div "Medical Insurance: Carrier" at bounding box center [722, 663] width 1116 height 56
click at [582, 656] on input "Medical Insurance: Carrier" at bounding box center [489, 673] width 651 height 35
type input "Independence Blue Cross"
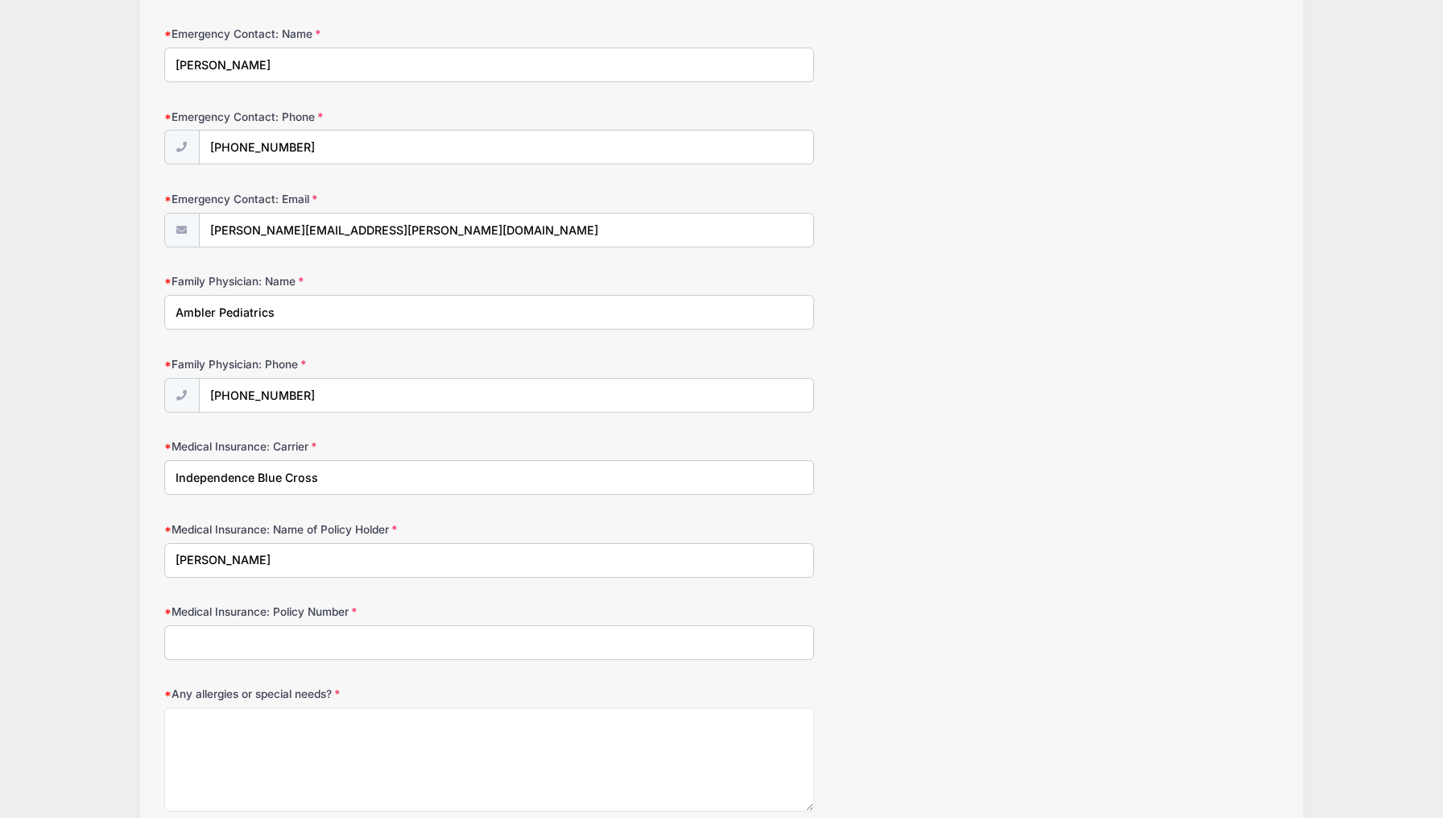
scroll to position [546, 0]
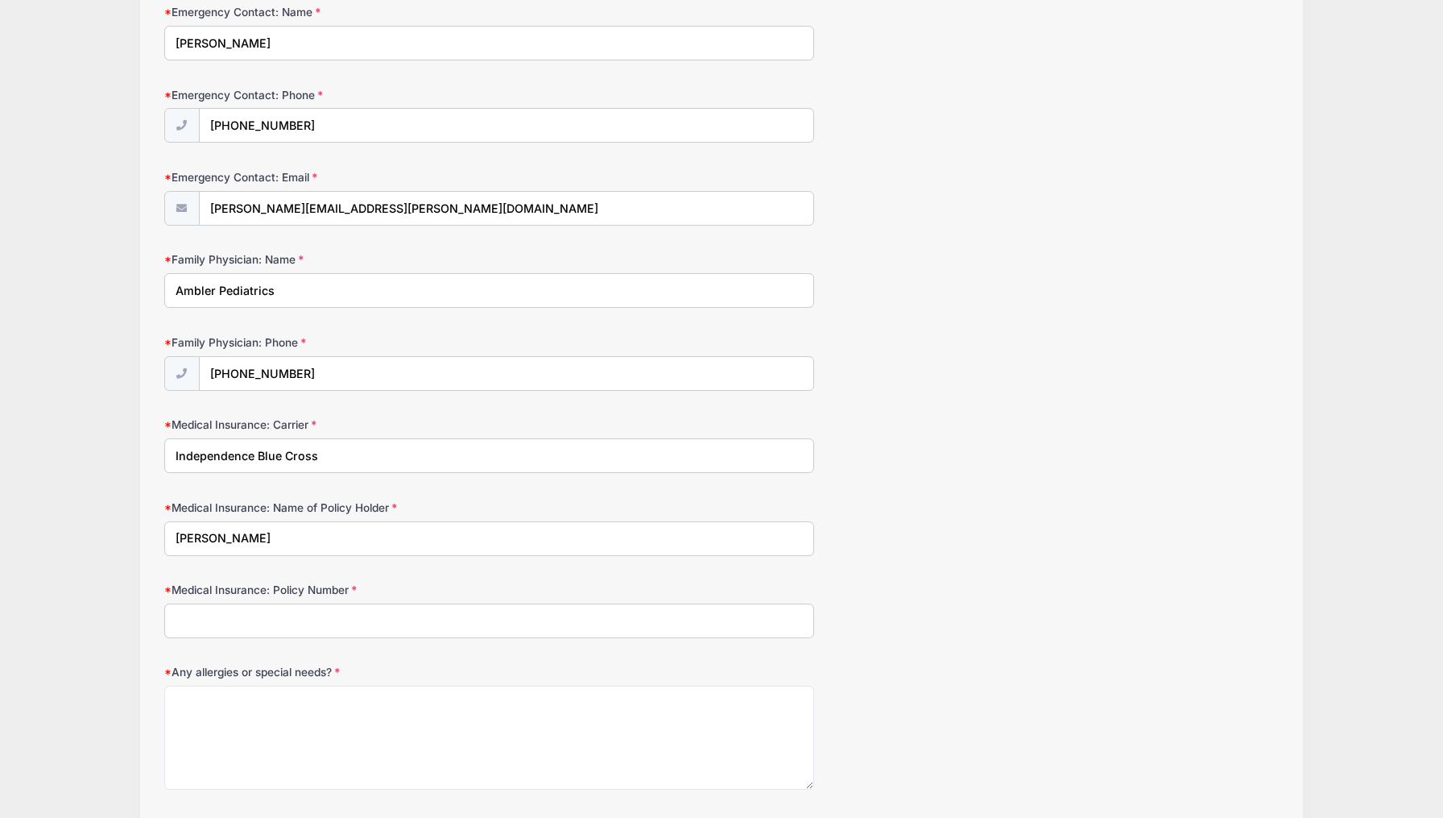
type input "[PERSON_NAME]"
click at [532, 635] on form "High School Graduation Year [DATE] High School: Name [GEOGRAPHIC_DATA] High Sch…" at bounding box center [722, 307] width 1116 height 1267
click at [533, 631] on input "Medical Insurance: Policy Number" at bounding box center [489, 620] width 651 height 35
type input "OCR2403690401"
click at [528, 718] on textarea "Any allergies or special needs?" at bounding box center [489, 737] width 651 height 104
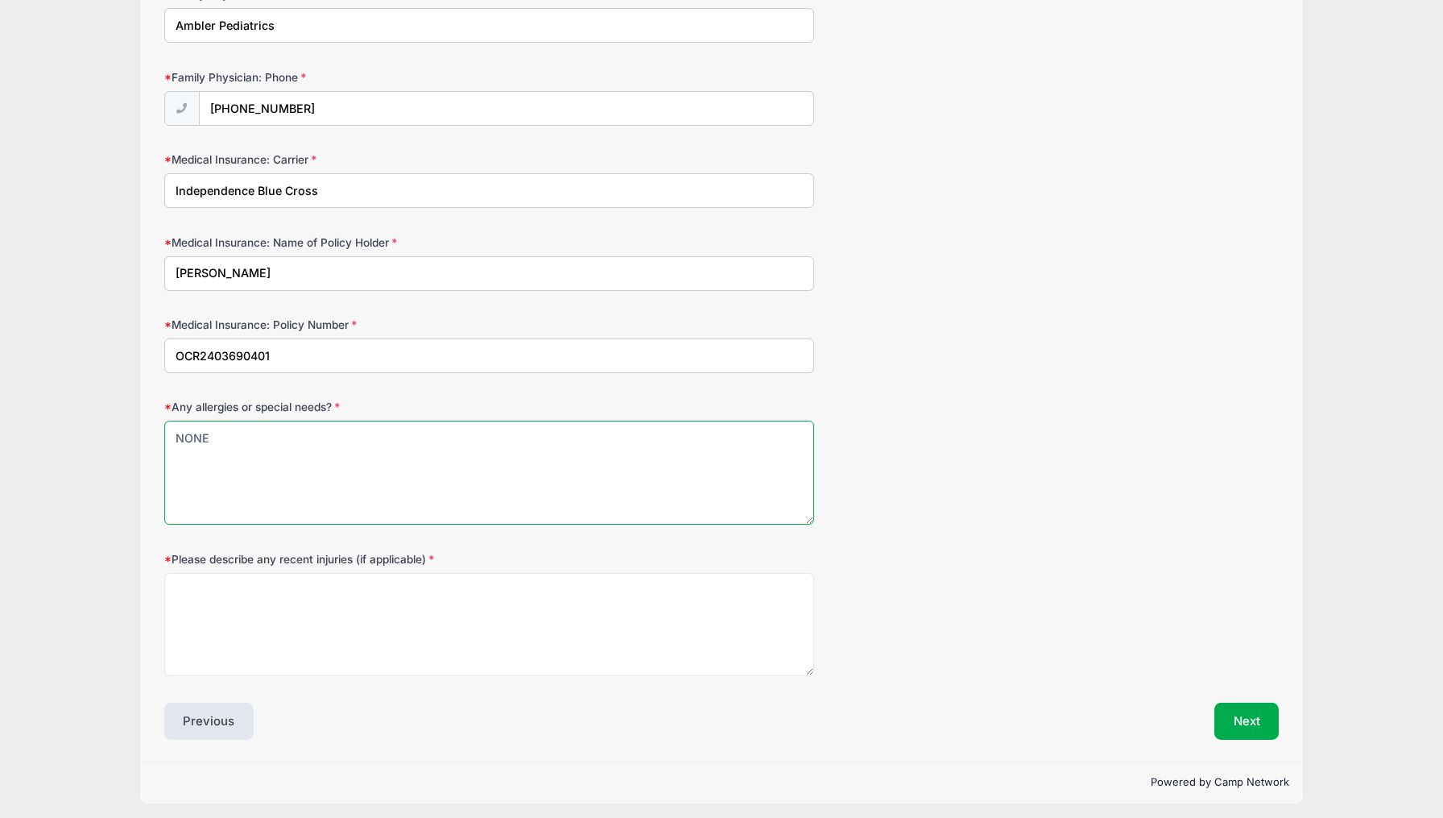
scroll to position [810, 0]
type textarea "NONE"
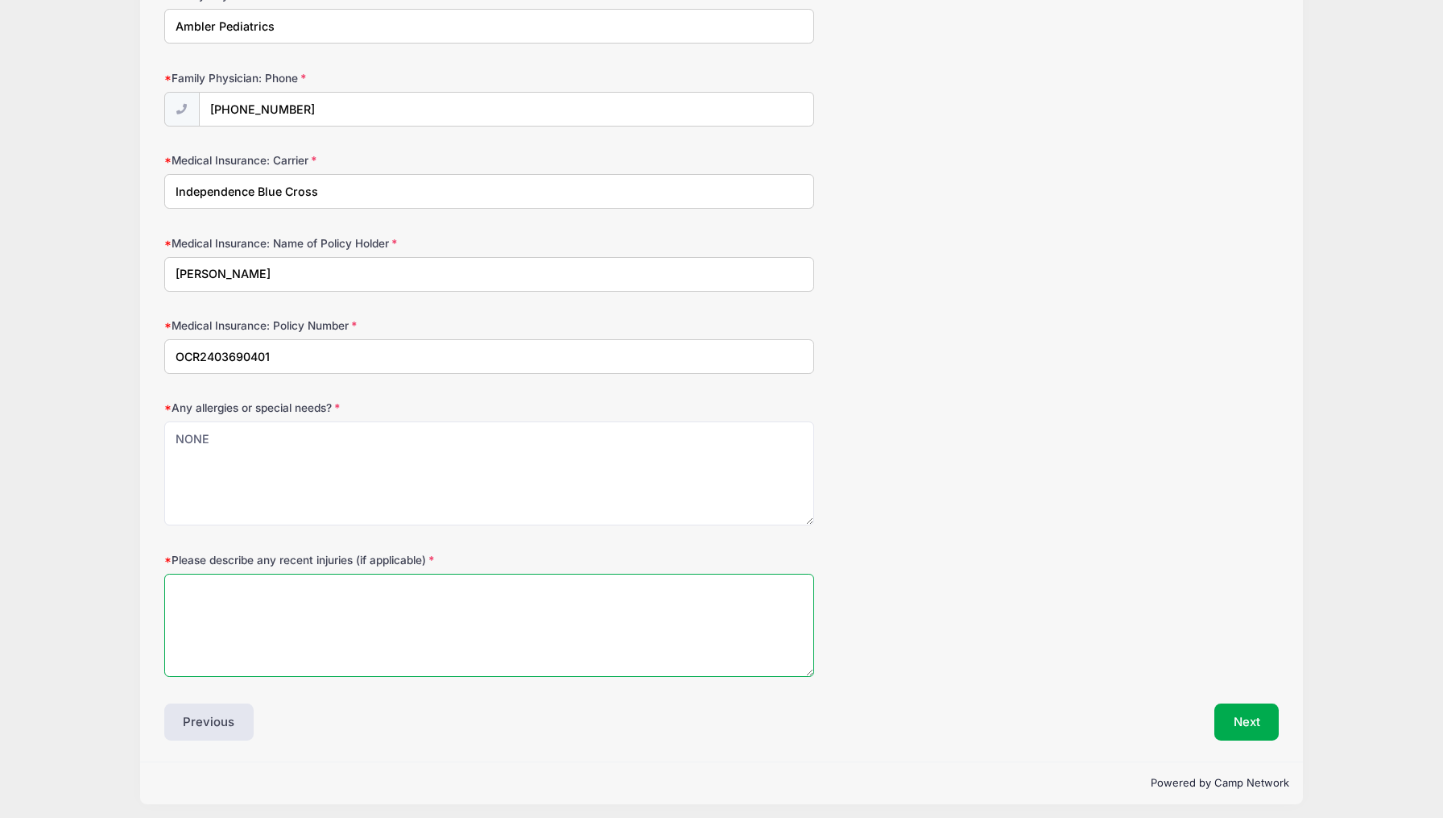
click at [465, 603] on textarea "Please describe any recent injuries (if applicable)" at bounding box center [489, 625] width 651 height 104
type textarea "NONE"
click at [1242, 723] on button "Next" at bounding box center [1247, 721] width 65 height 37
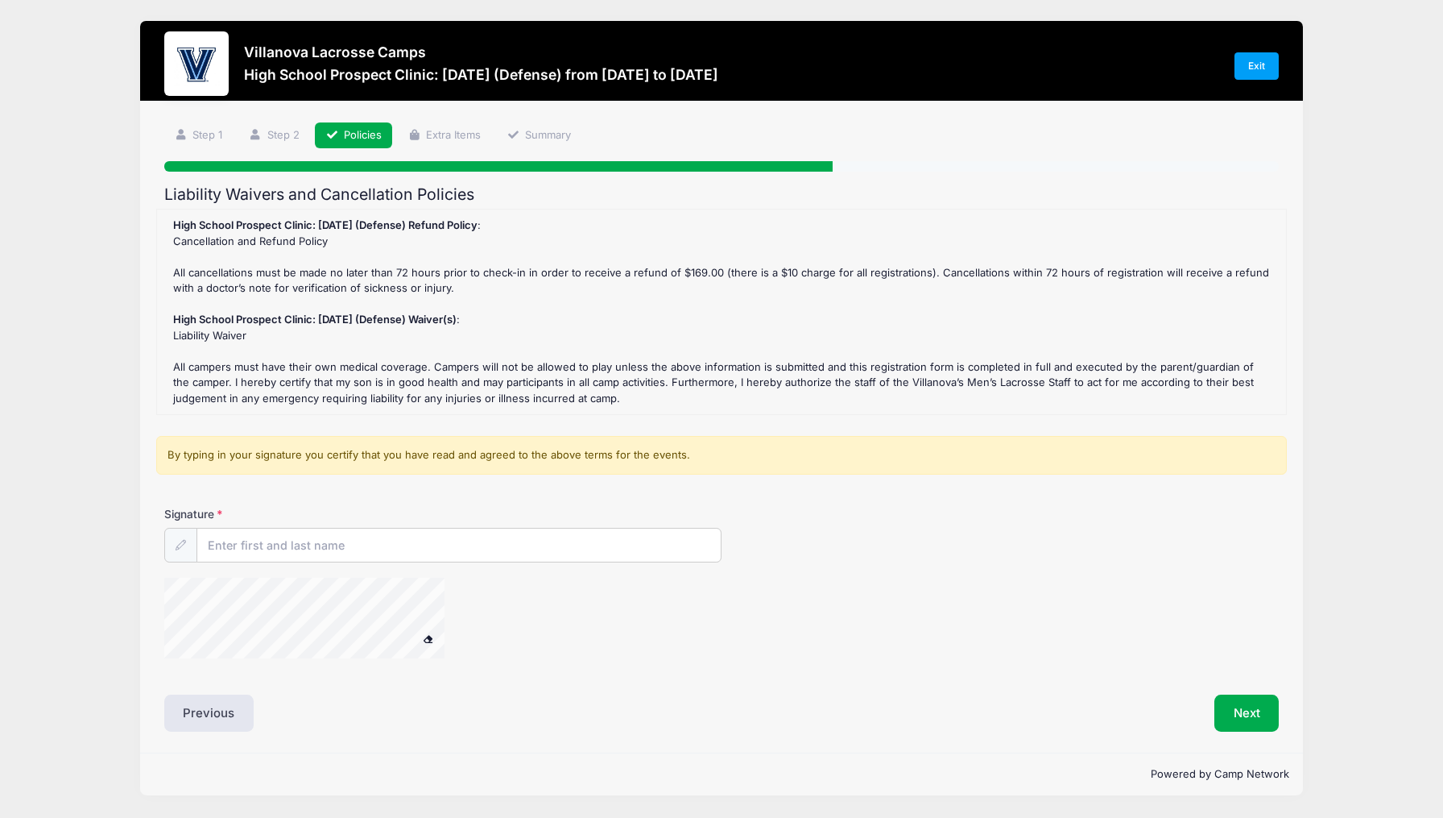
scroll to position [0, 0]
click at [531, 550] on input "Signature" at bounding box center [459, 545] width 524 height 35
type input "[PERSON_NAME]"
click at [540, 607] on div at bounding box center [535, 619] width 743 height 85
click at [1232, 698] on button "Next" at bounding box center [1247, 712] width 65 height 37
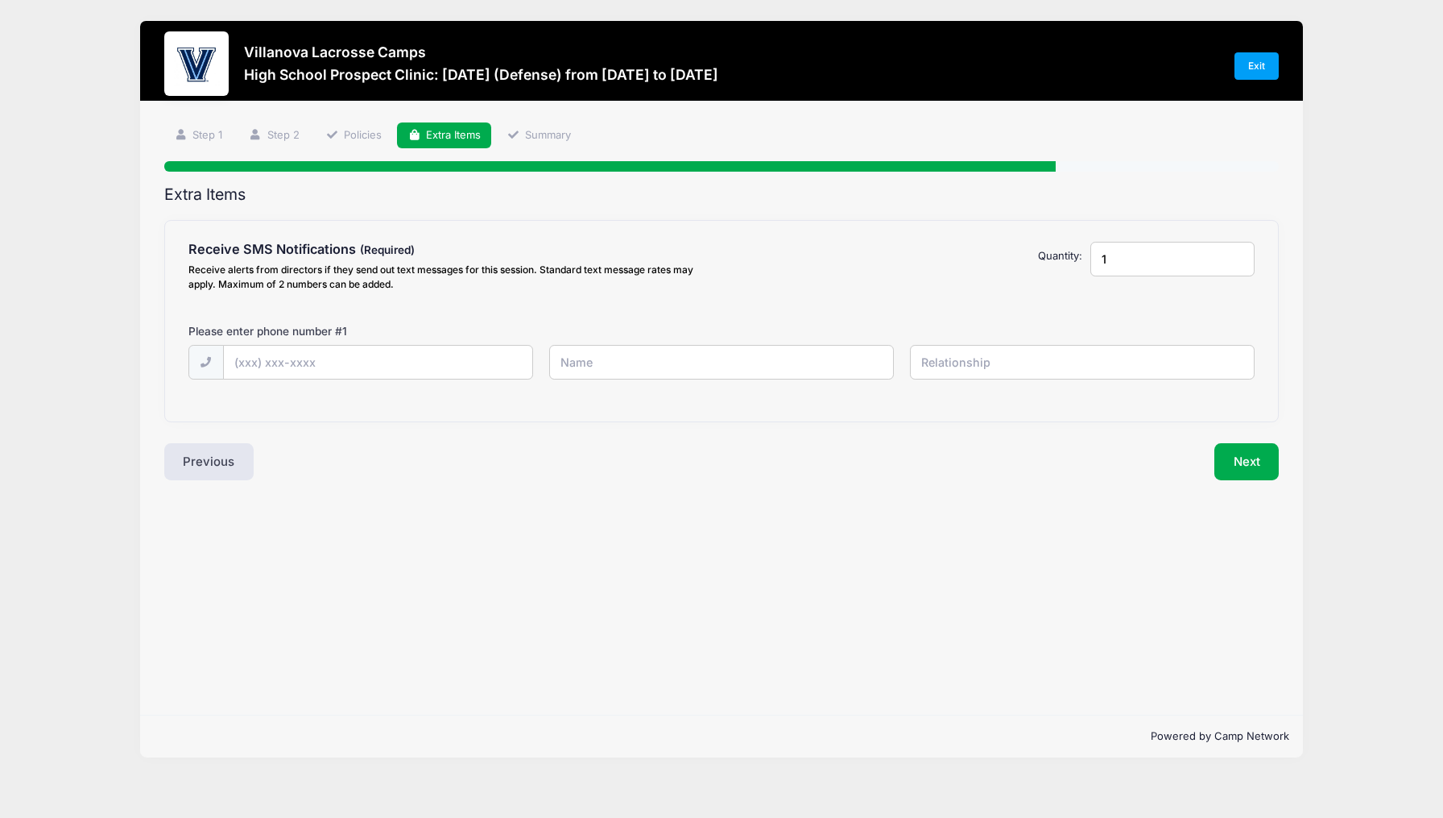
type input "2"
click at [1237, 255] on input "2" at bounding box center [1173, 259] width 164 height 35
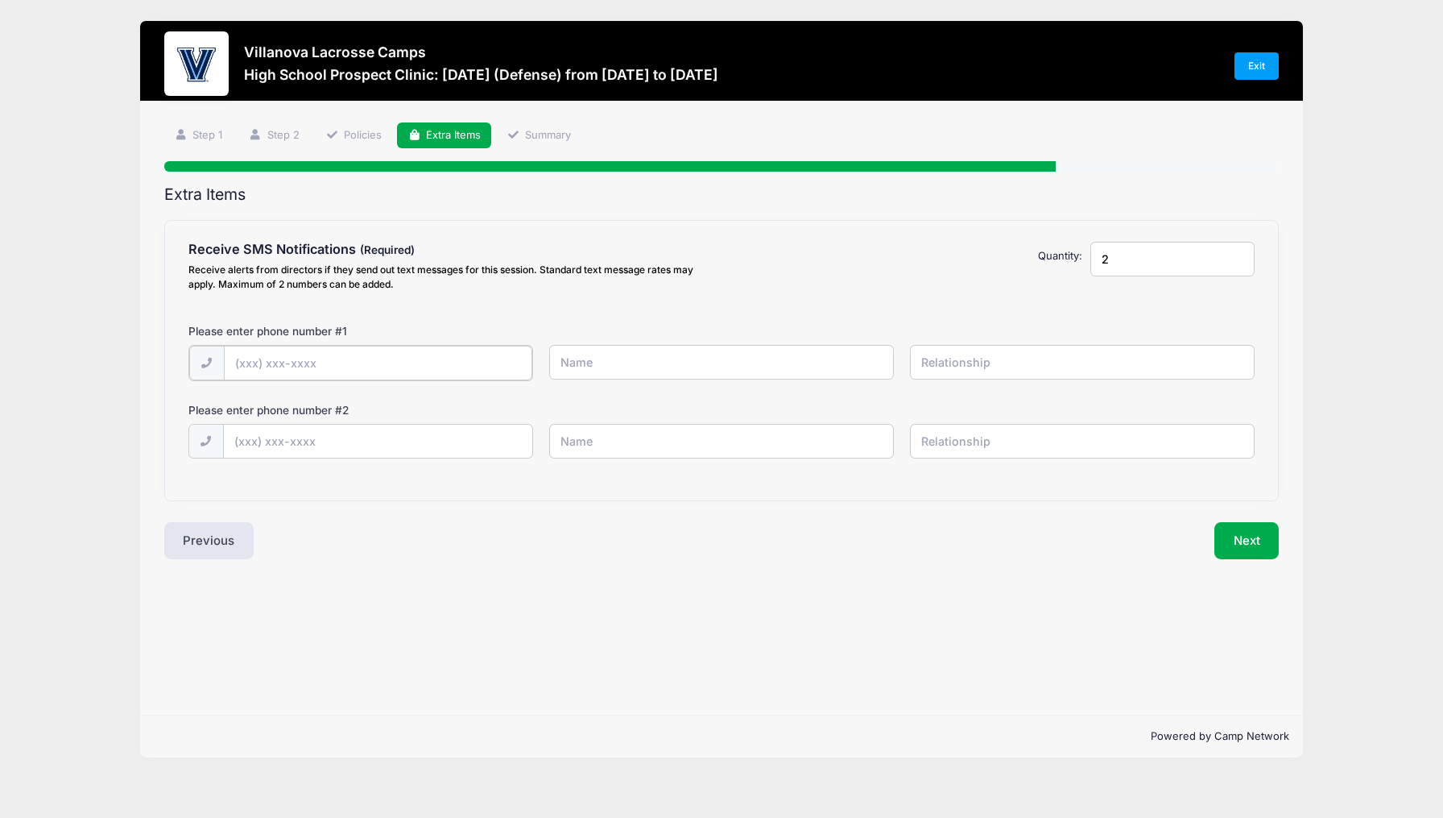
click at [403, 351] on input "text" at bounding box center [378, 363] width 308 height 35
type input "[PHONE_NUMBER]"
click at [630, 366] on input "[PERSON_NAME]" at bounding box center [721, 362] width 345 height 35
type input "[PERSON_NAME]"
type input "[PHONE_NUMBER]"
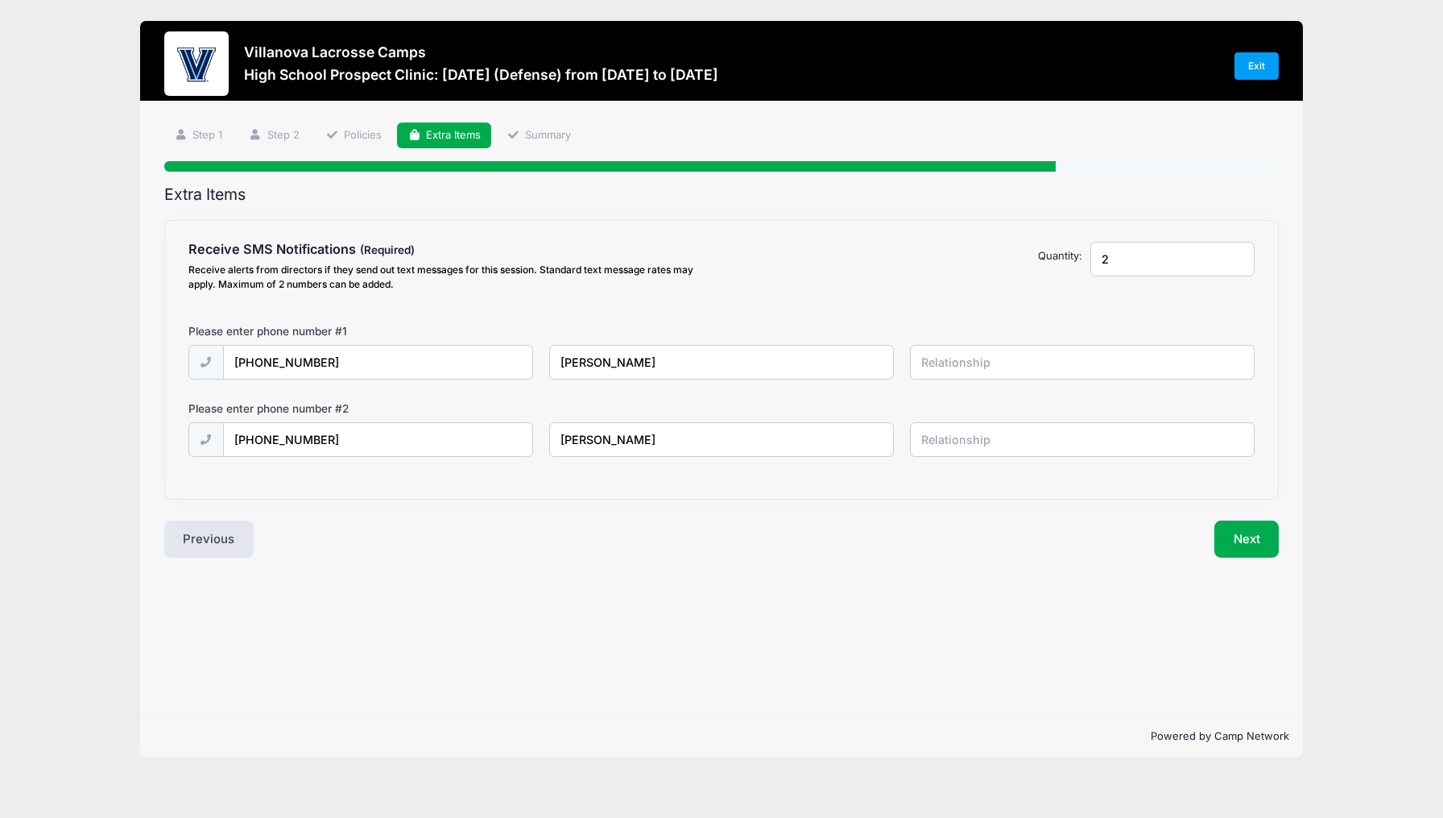
type input "[PERSON_NAME]"
click at [631, 432] on input "[PERSON_NAME]" at bounding box center [721, 439] width 345 height 35
type input "[PERSON_NAME]"
click at [960, 437] on input "text" at bounding box center [1082, 439] width 345 height 35
type input "Father"
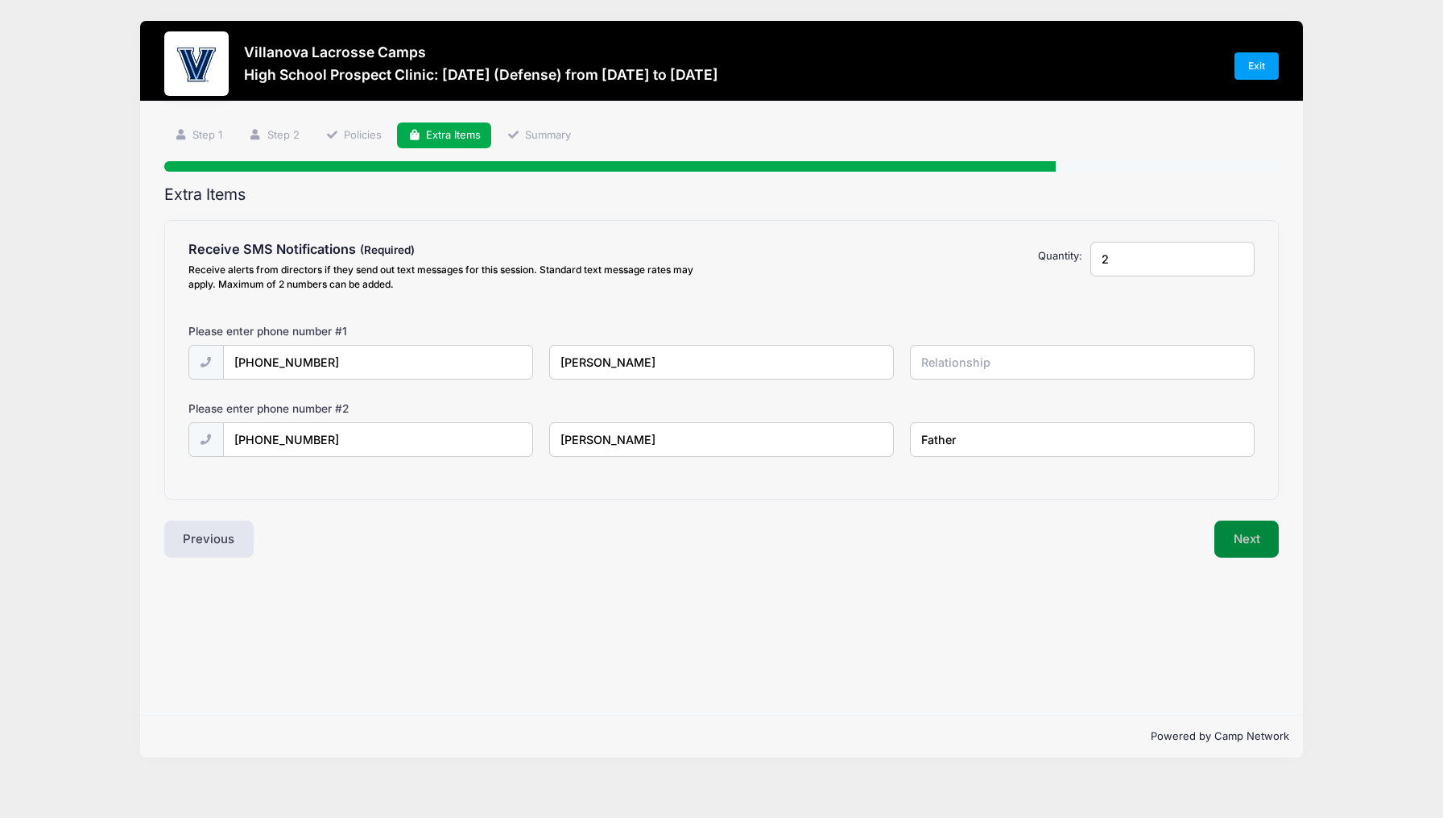
click at [1244, 542] on button "Next" at bounding box center [1247, 538] width 65 height 37
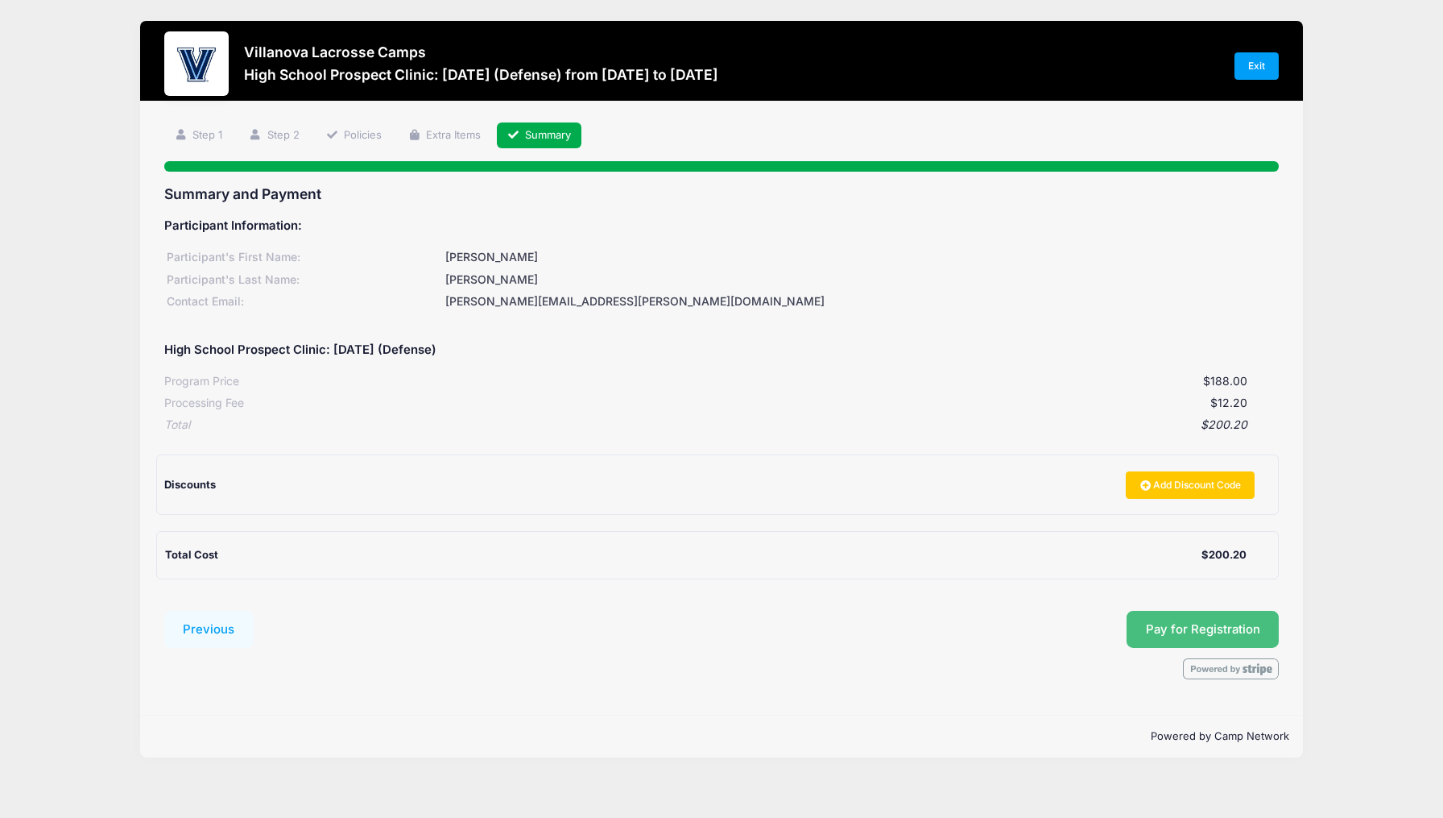
click at [1161, 622] on span "Pay for Registration" at bounding box center [1203, 629] width 114 height 14
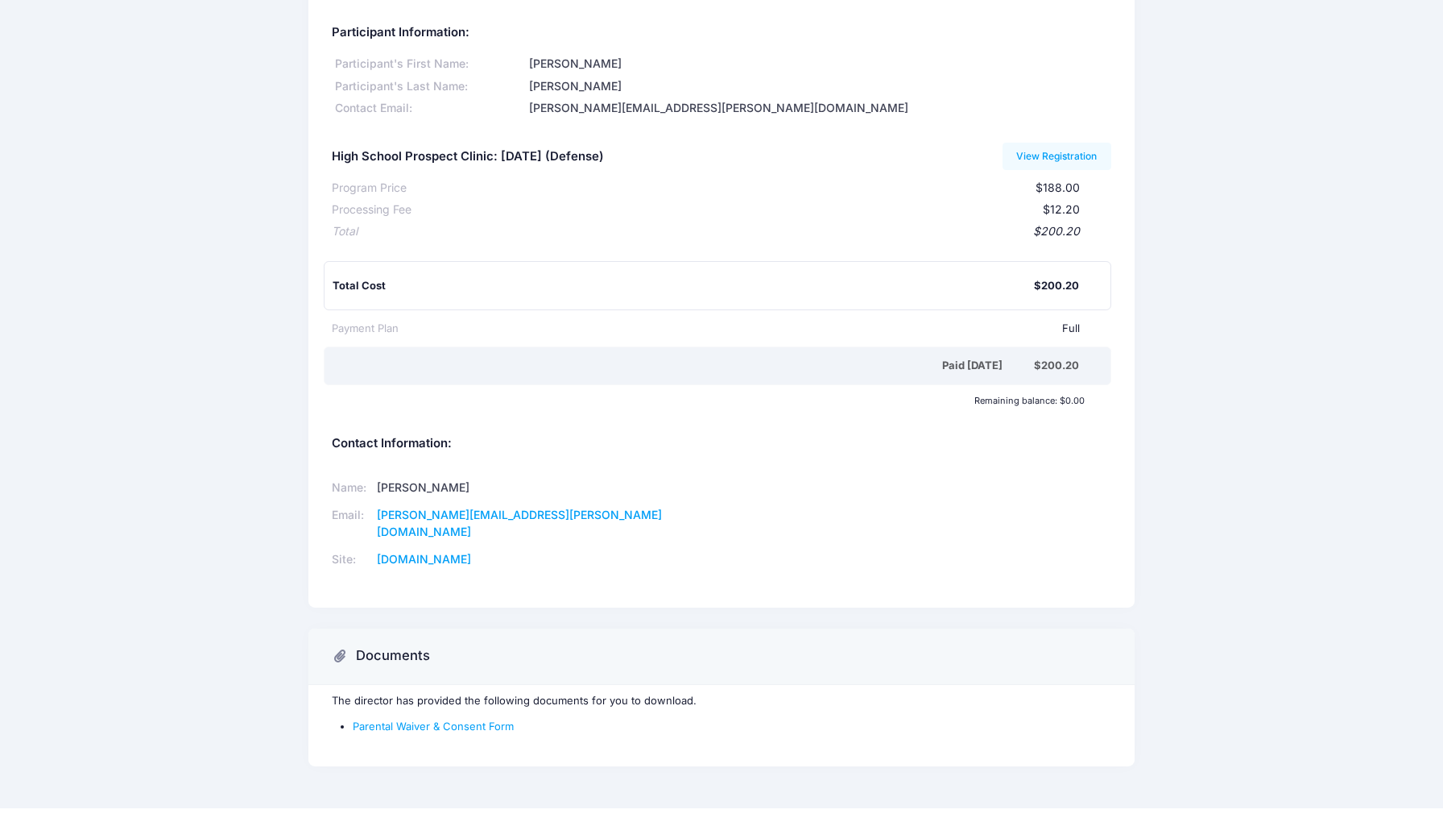
scroll to position [63, 0]
click at [449, 720] on link "Parental Waiver & Consent Form" at bounding box center [433, 726] width 161 height 13
